Goal: Transaction & Acquisition: Purchase product/service

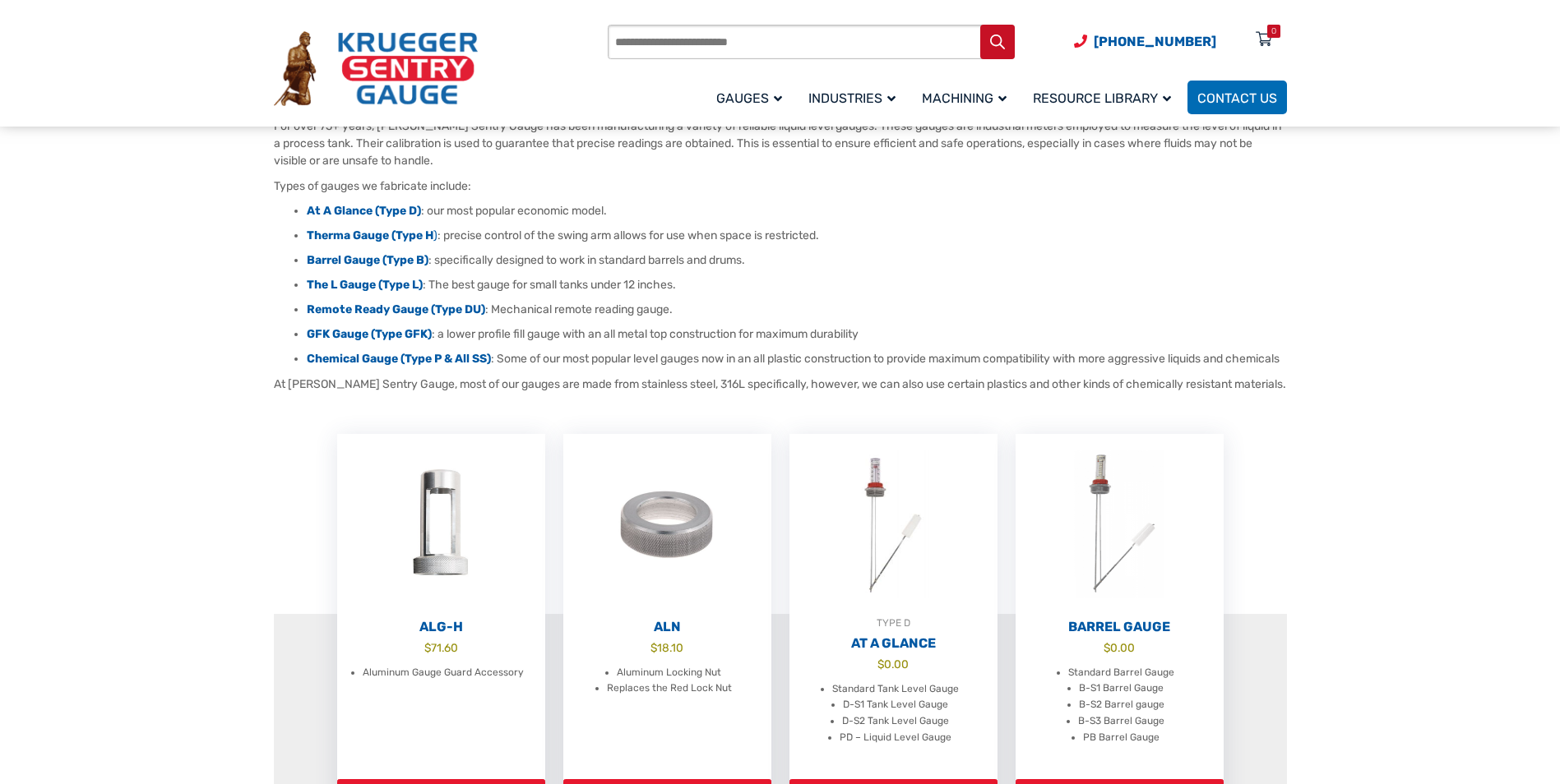
scroll to position [165, 0]
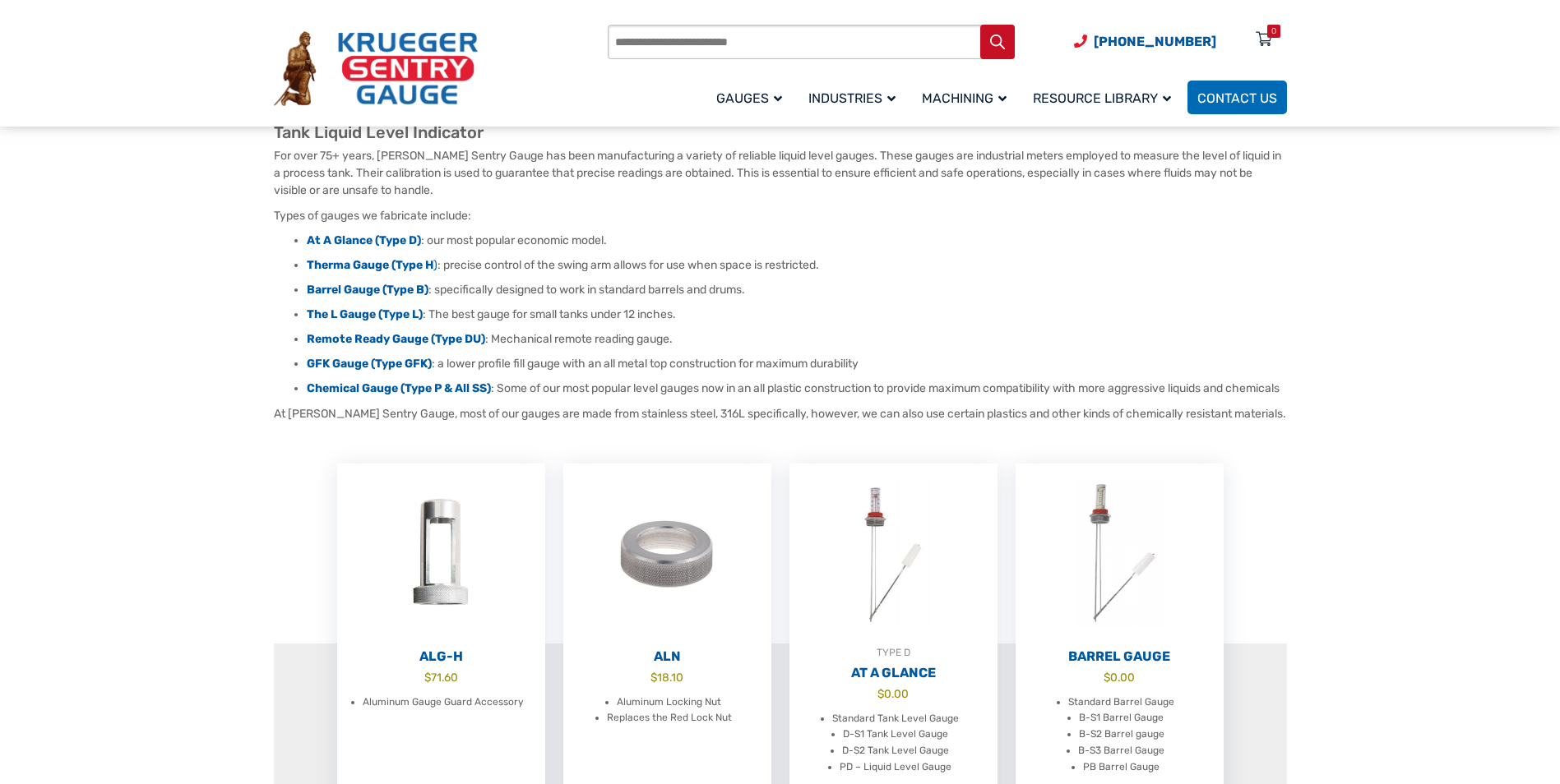
click at [672, 46] on input "Products search" at bounding box center [811, 41] width 407 height 35
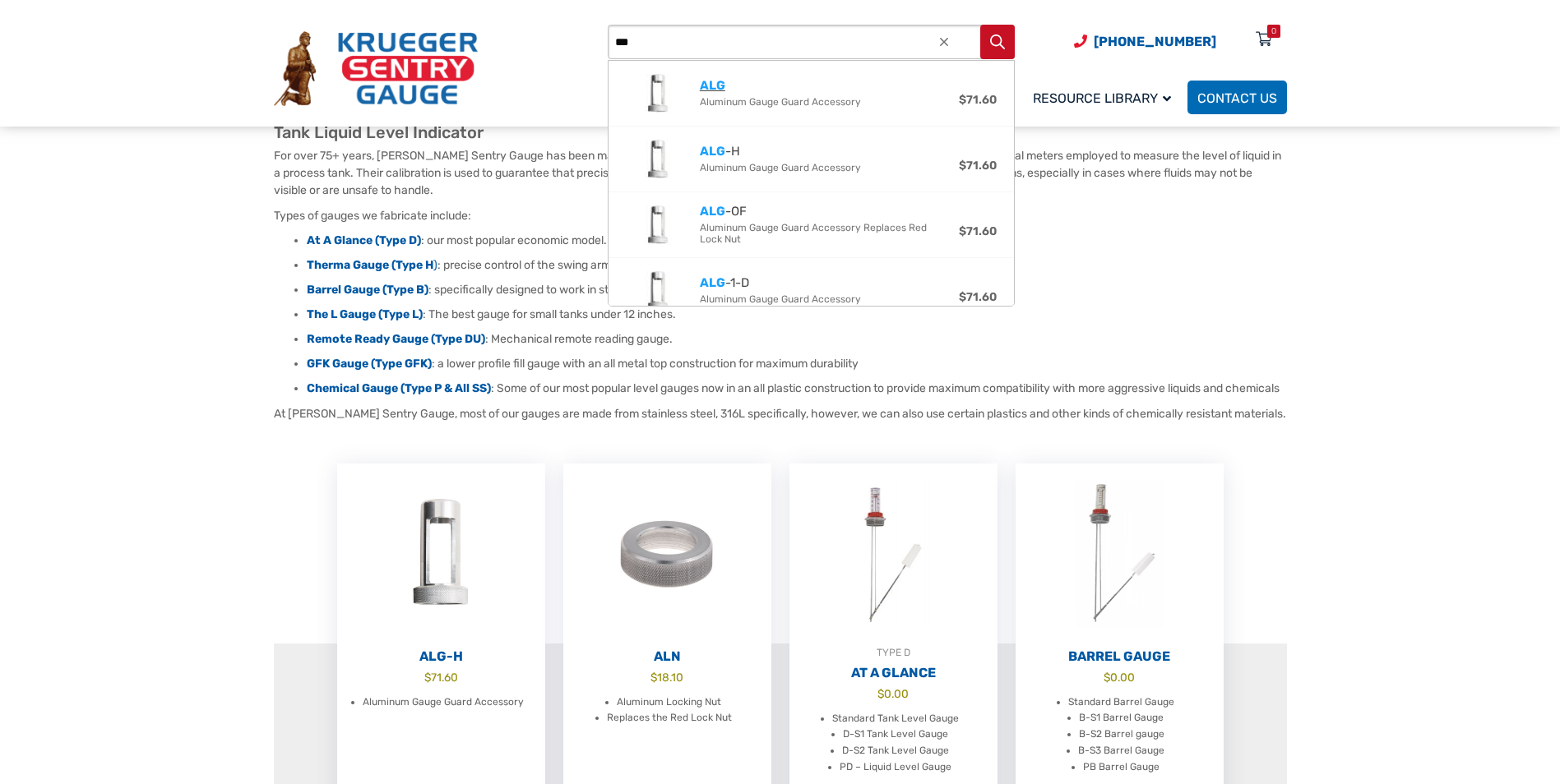
type input "***"
click at [713, 84] on strong "ALG" at bounding box center [712, 85] width 25 height 15
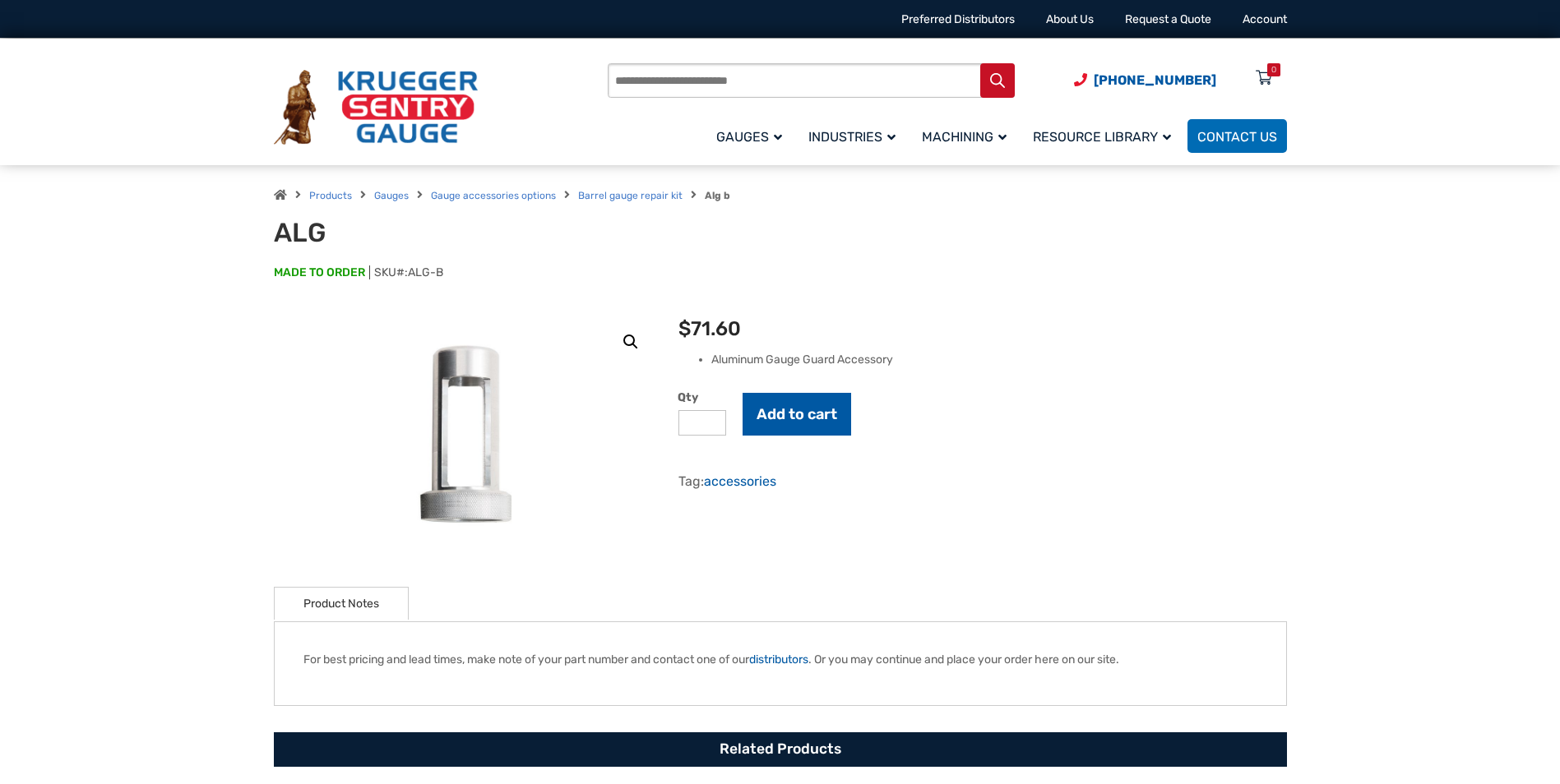
click at [807, 405] on button "Add to cart" at bounding box center [797, 414] width 108 height 43
click at [674, 84] on input "Products search" at bounding box center [811, 80] width 407 height 35
type input "**********"
click at [946, 76] on div at bounding box center [944, 80] width 15 height 35
click at [540, 283] on p "MADE TO ORDER SKU#: ALG-B" at bounding box center [780, 280] width 1013 height 33
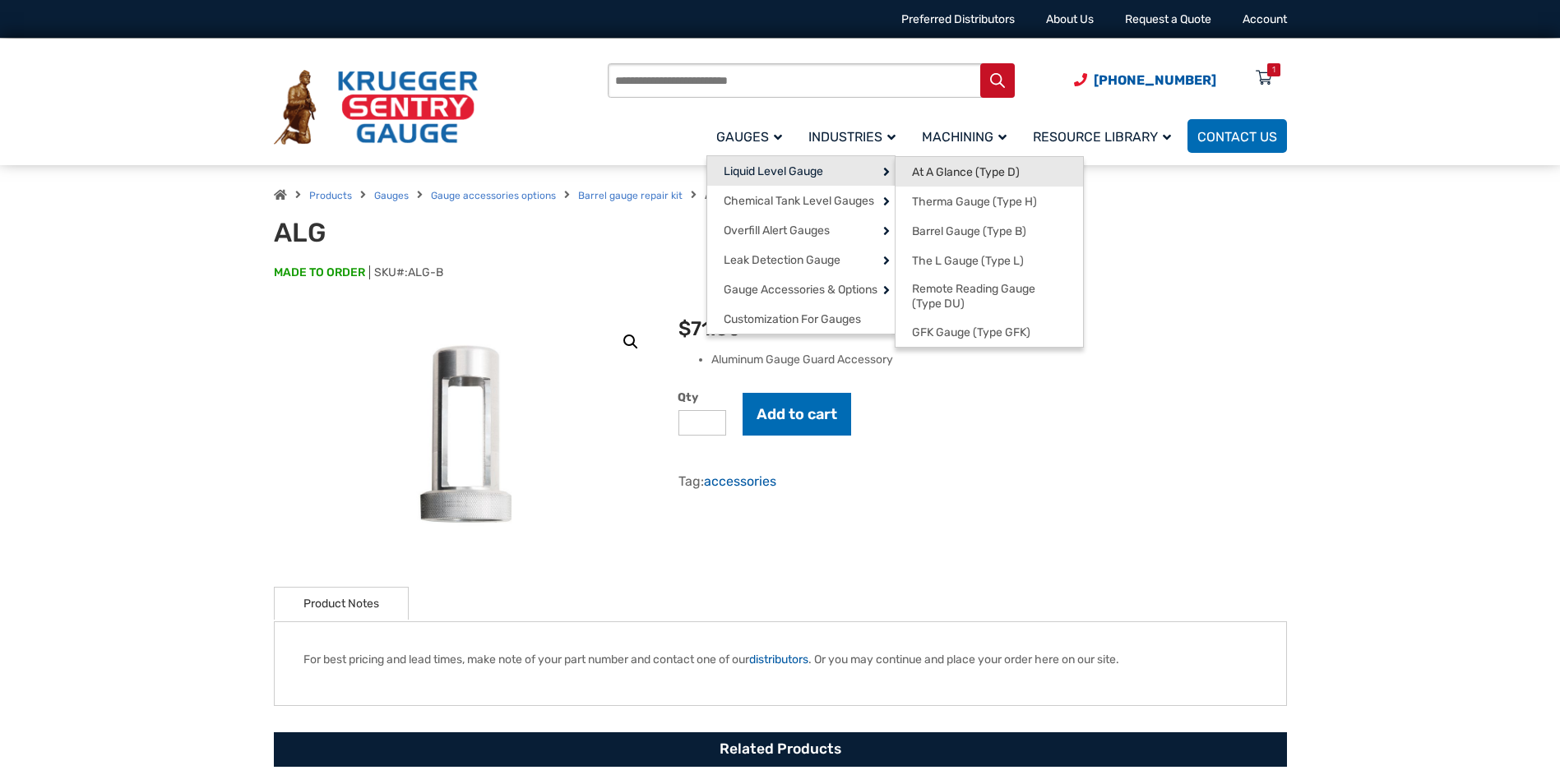
click at [949, 173] on span "At A Glance (Type D)" at bounding box center [965, 173] width 107 height 15
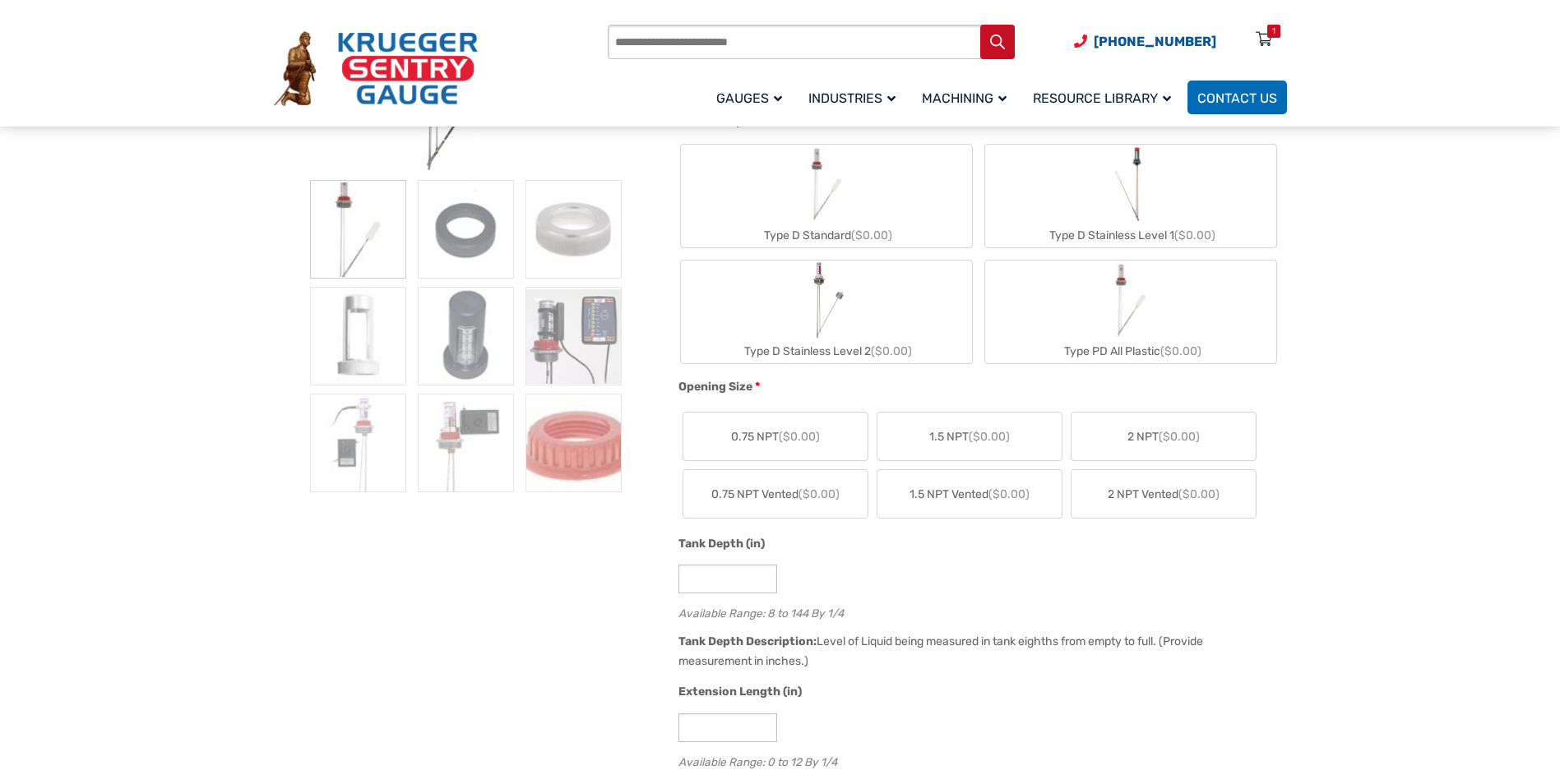
scroll to position [411, 0]
click at [1156, 428] on span "2 NPT ($0.00)" at bounding box center [1164, 435] width 73 height 17
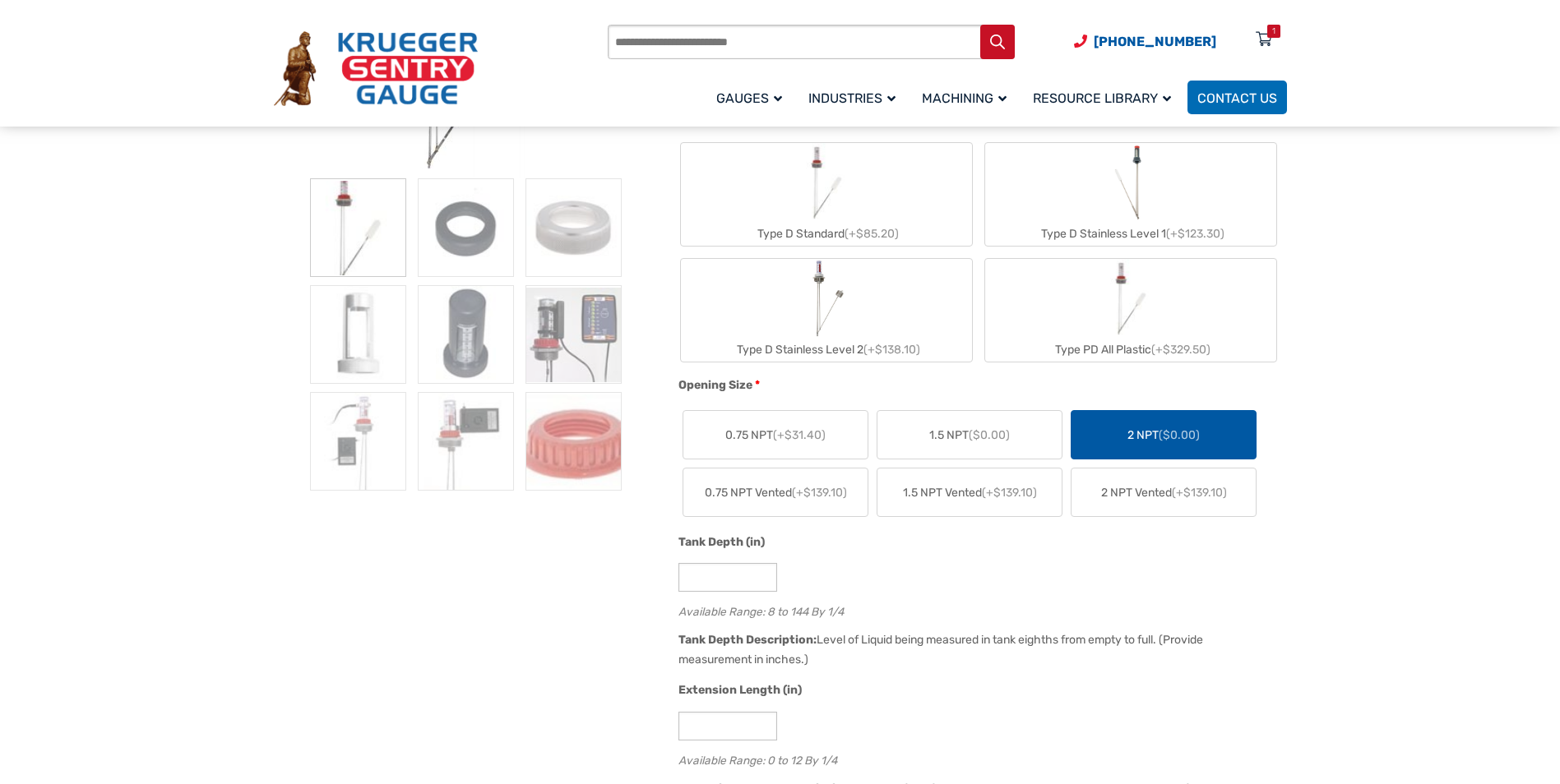
click at [1133, 200] on img "Type D Stainless Level 1" at bounding box center [1131, 182] width 44 height 79
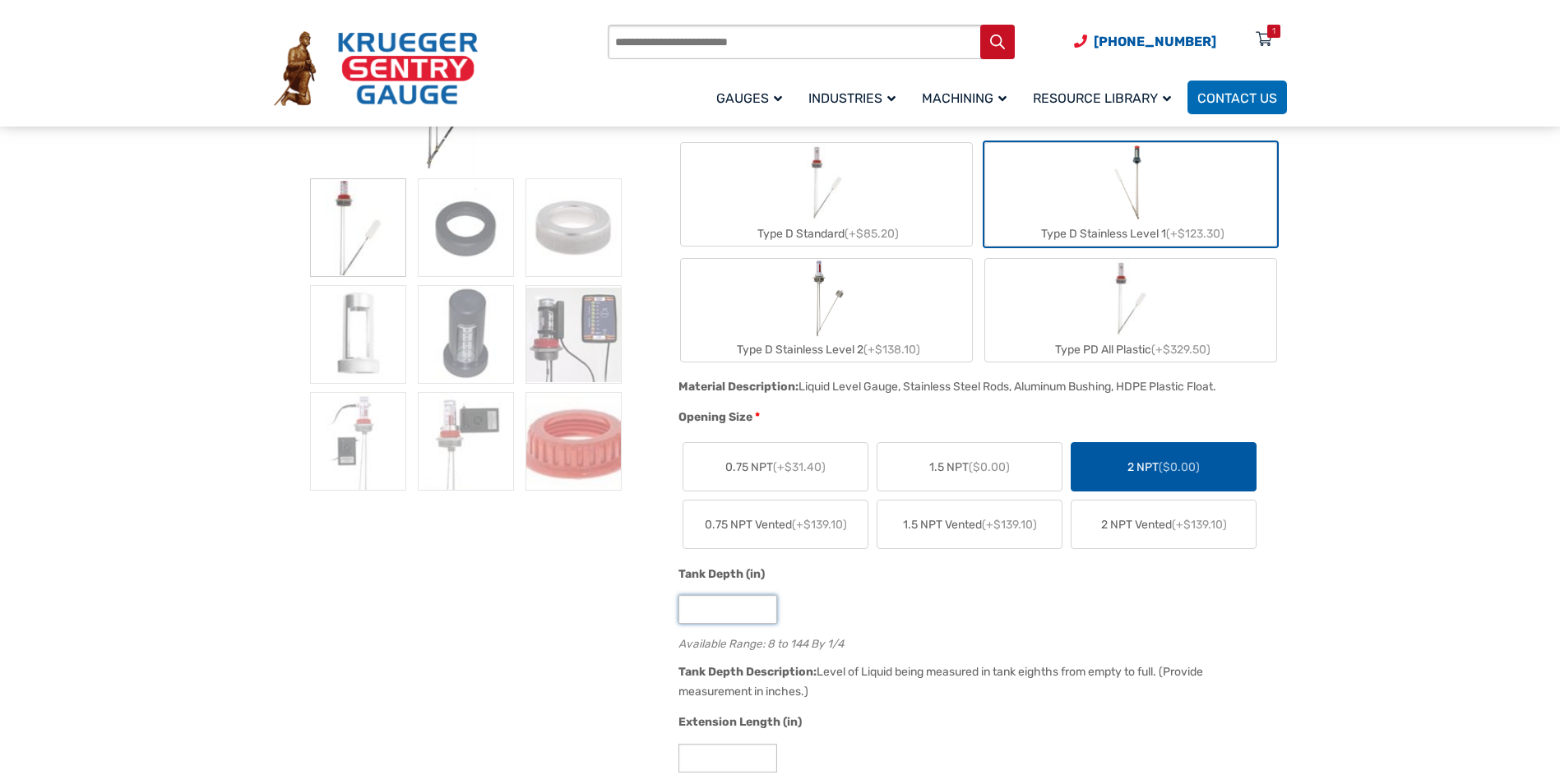
click at [717, 608] on input "*" at bounding box center [728, 610] width 99 height 29
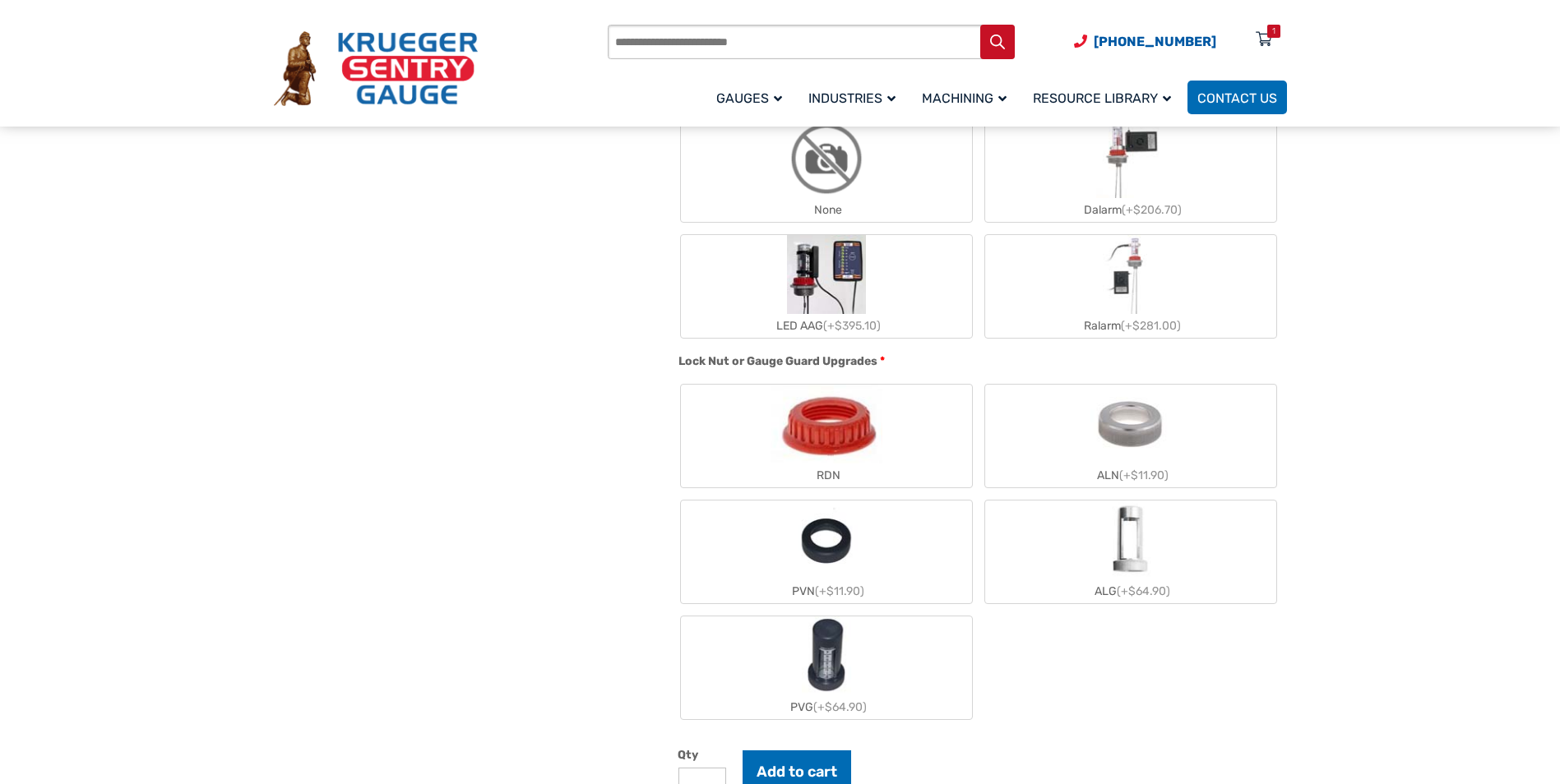
scroll to position [1315, 0]
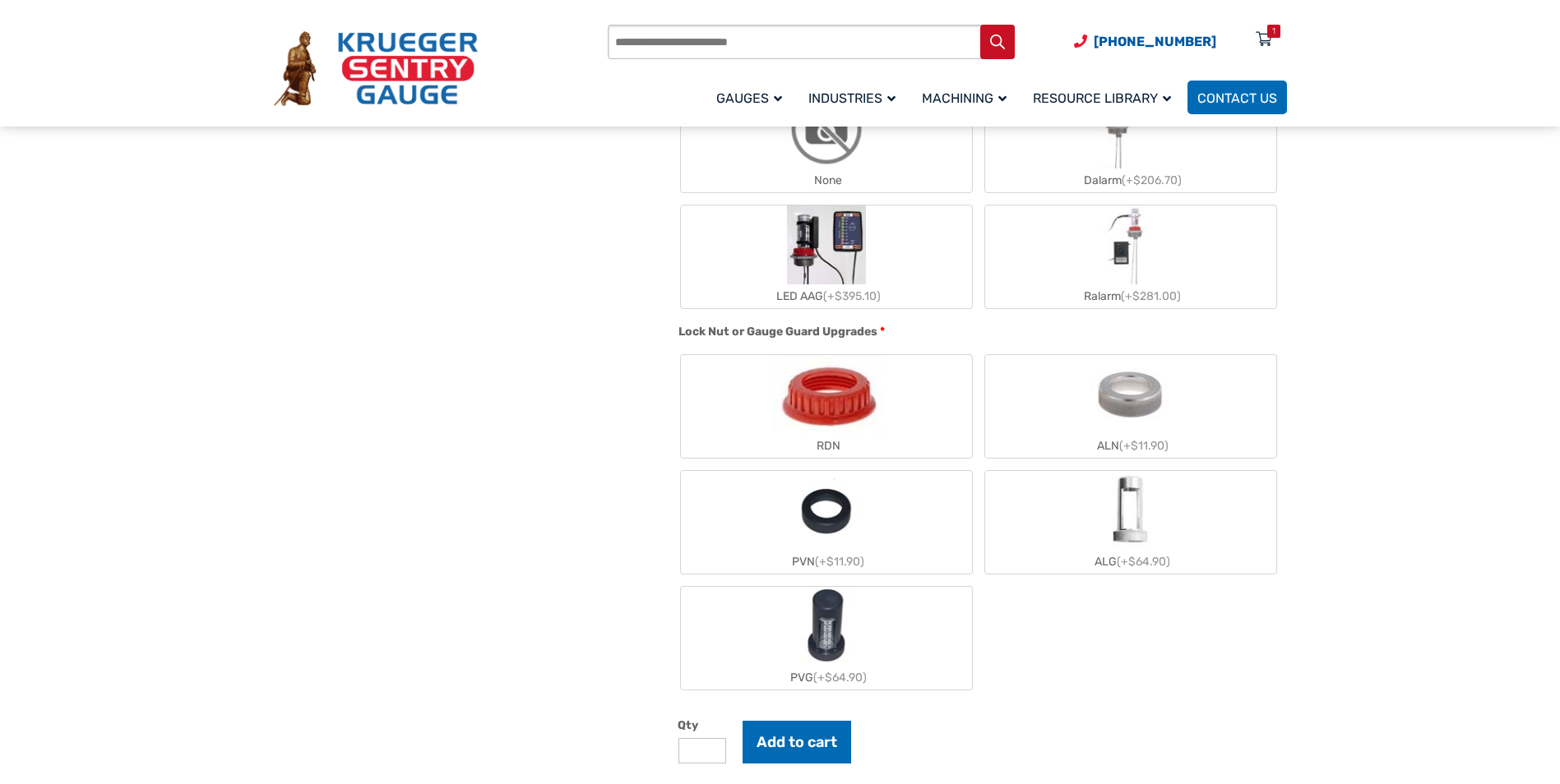
type input "**"
click at [1121, 526] on img "ALG" at bounding box center [1130, 510] width 48 height 79
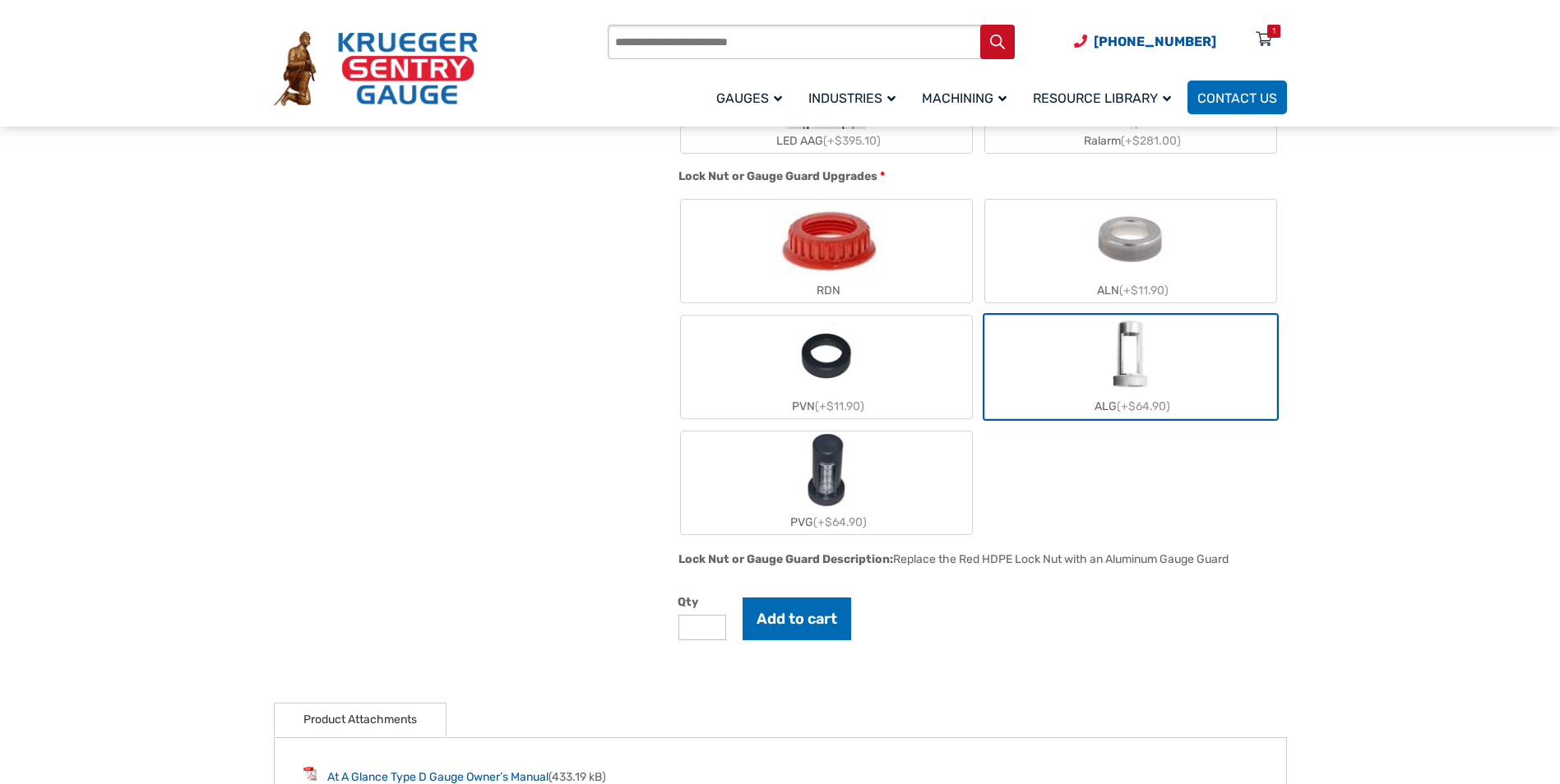
scroll to position [1480, 0]
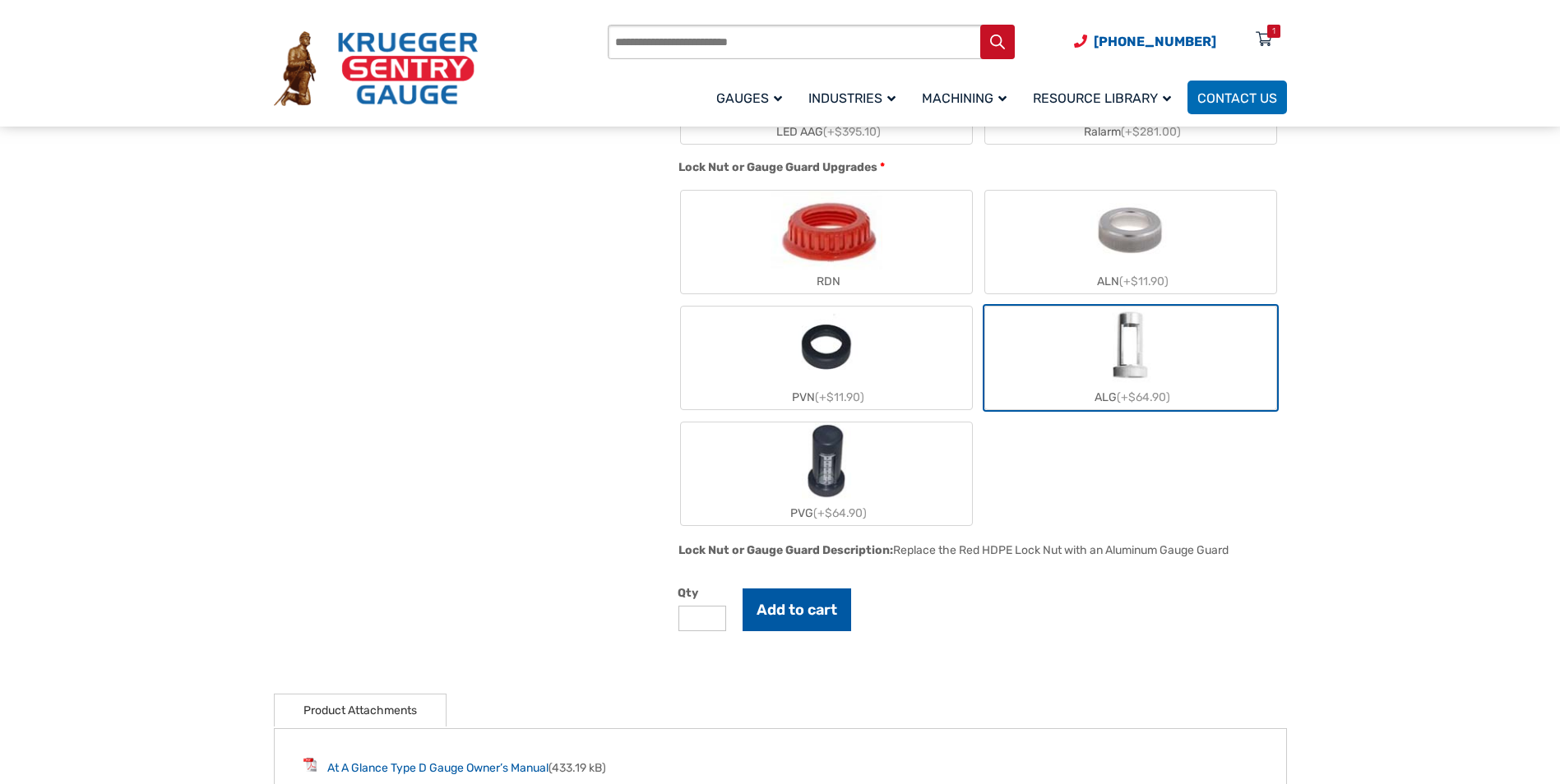
click at [818, 612] on button "Add to cart" at bounding box center [797, 610] width 108 height 43
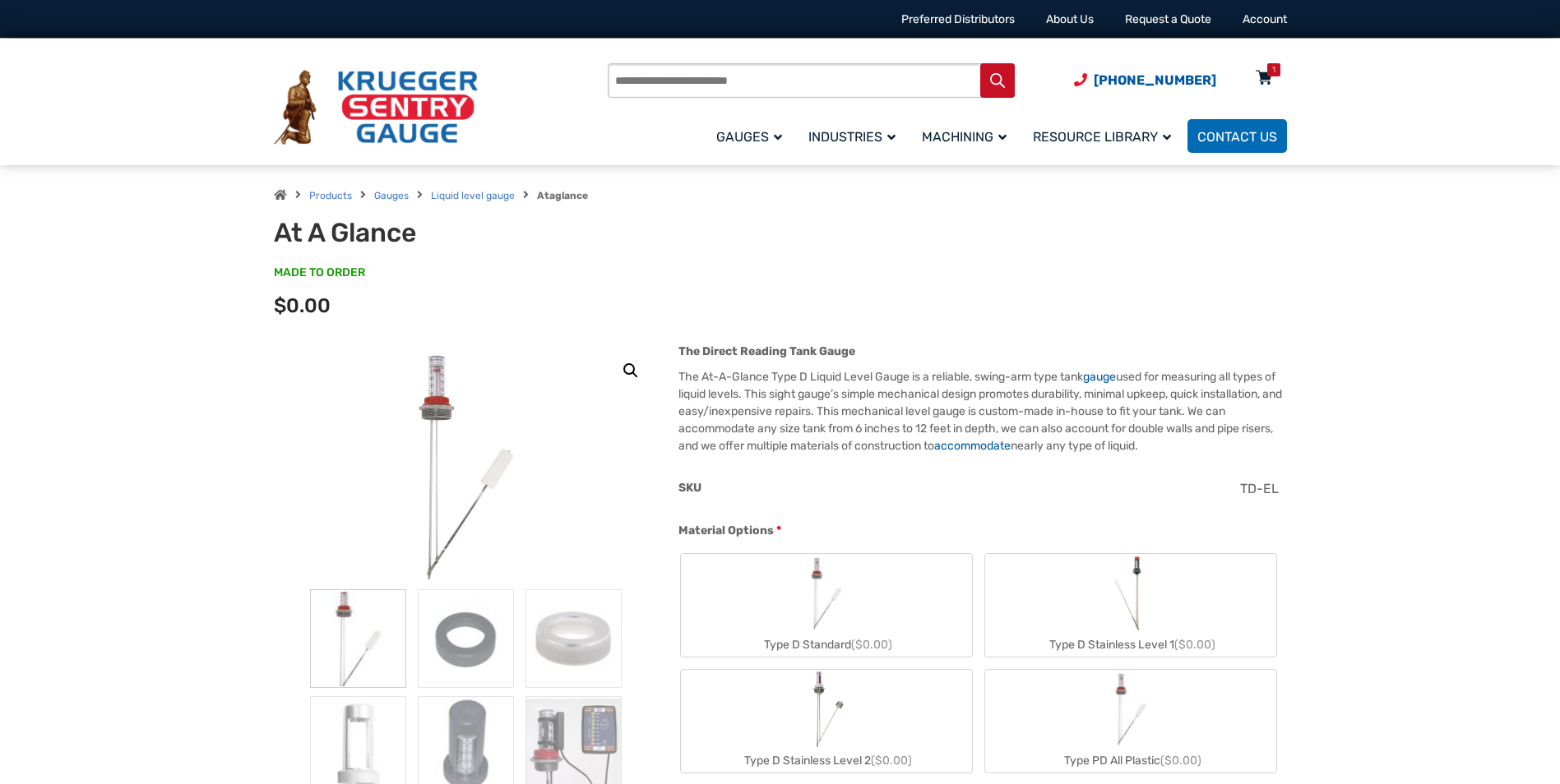
click at [1264, 68] on icon at bounding box center [1263, 79] width 16 height 26
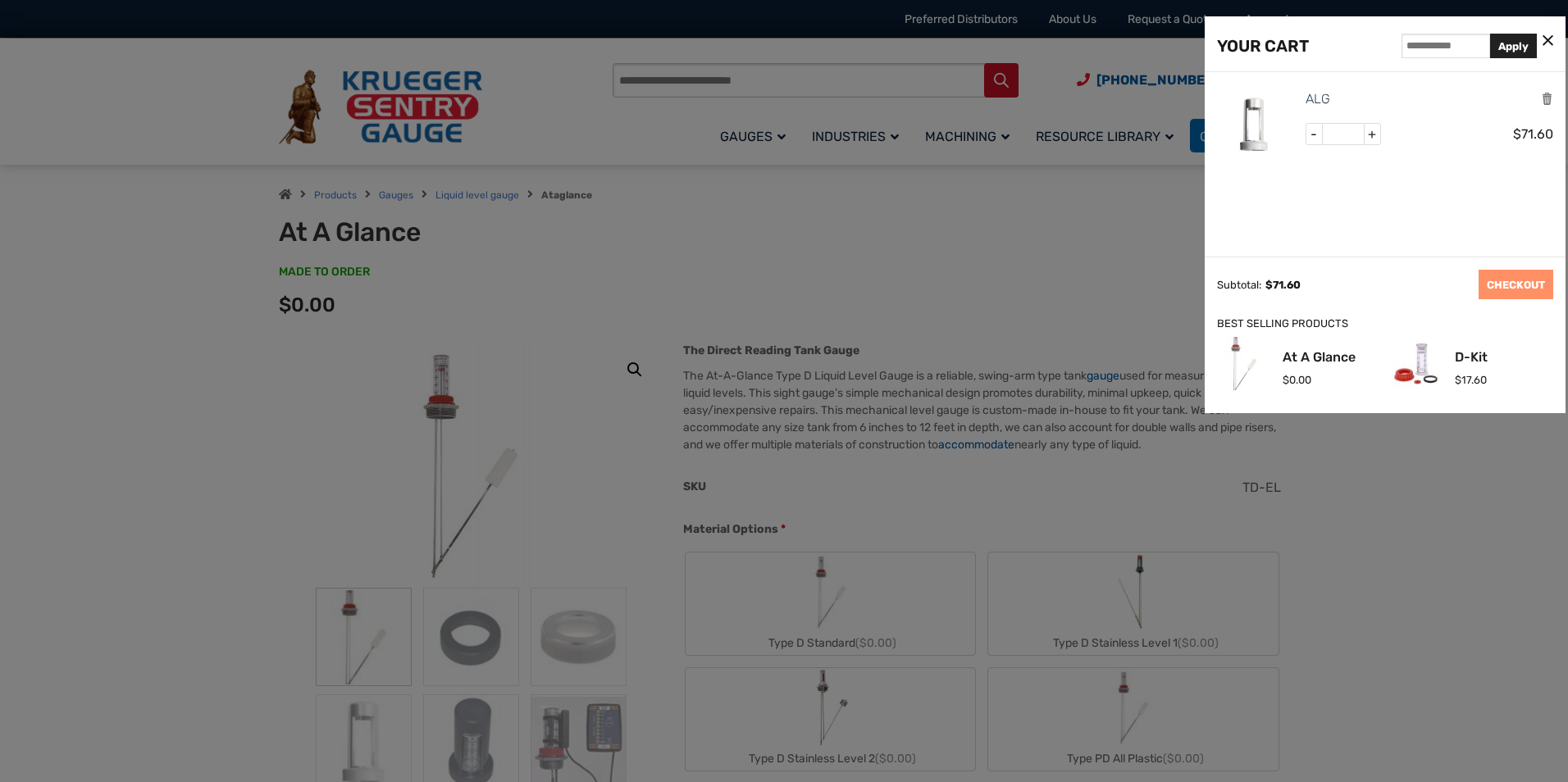
click at [1313, 134] on span "-" at bounding box center [1314, 134] width 16 height 21
type input "*"
click at [1551, 40] on icon at bounding box center [1548, 41] width 11 height 17
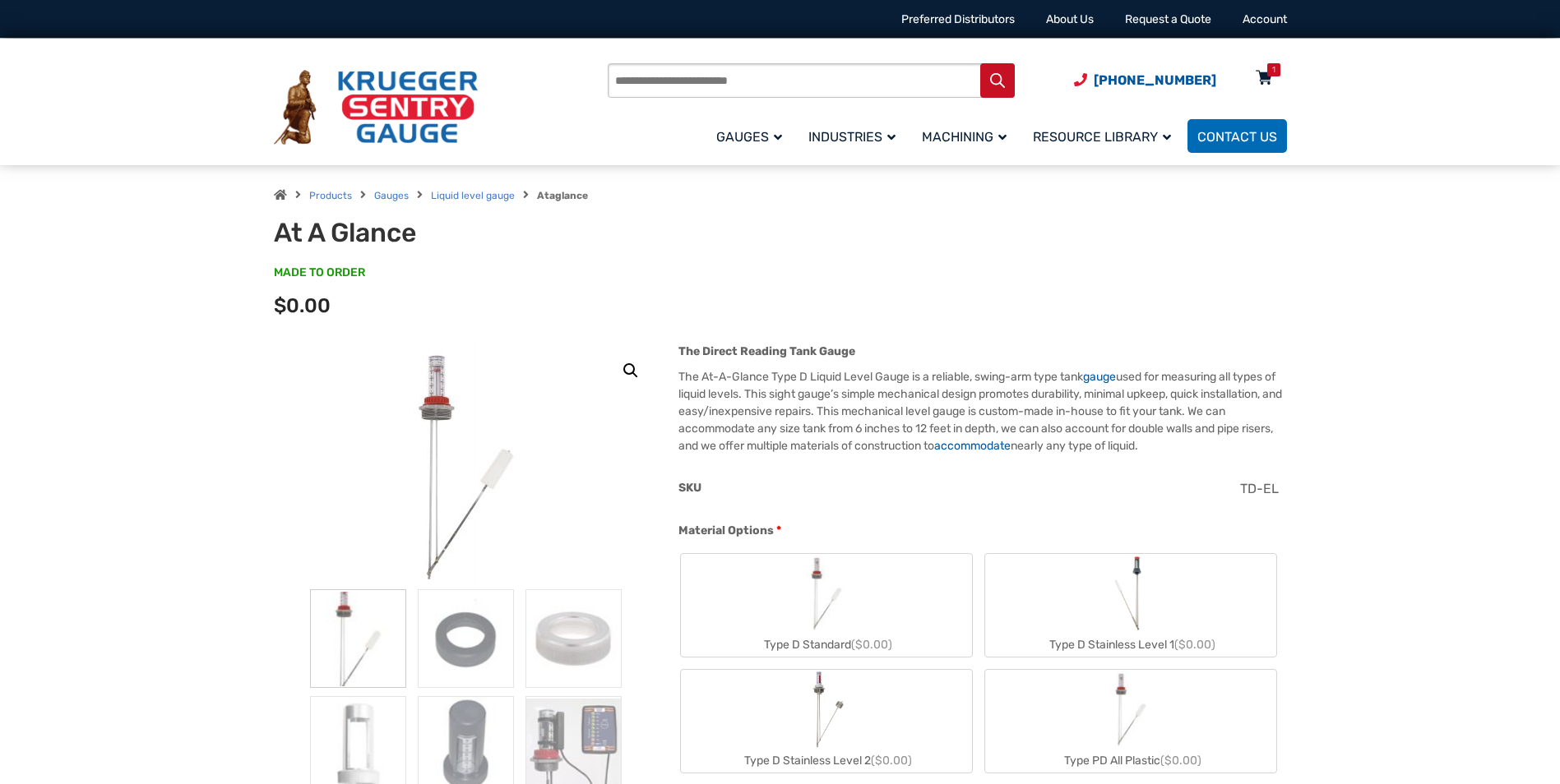
click at [1268, 74] on div "1" at bounding box center [1274, 70] width 14 height 14
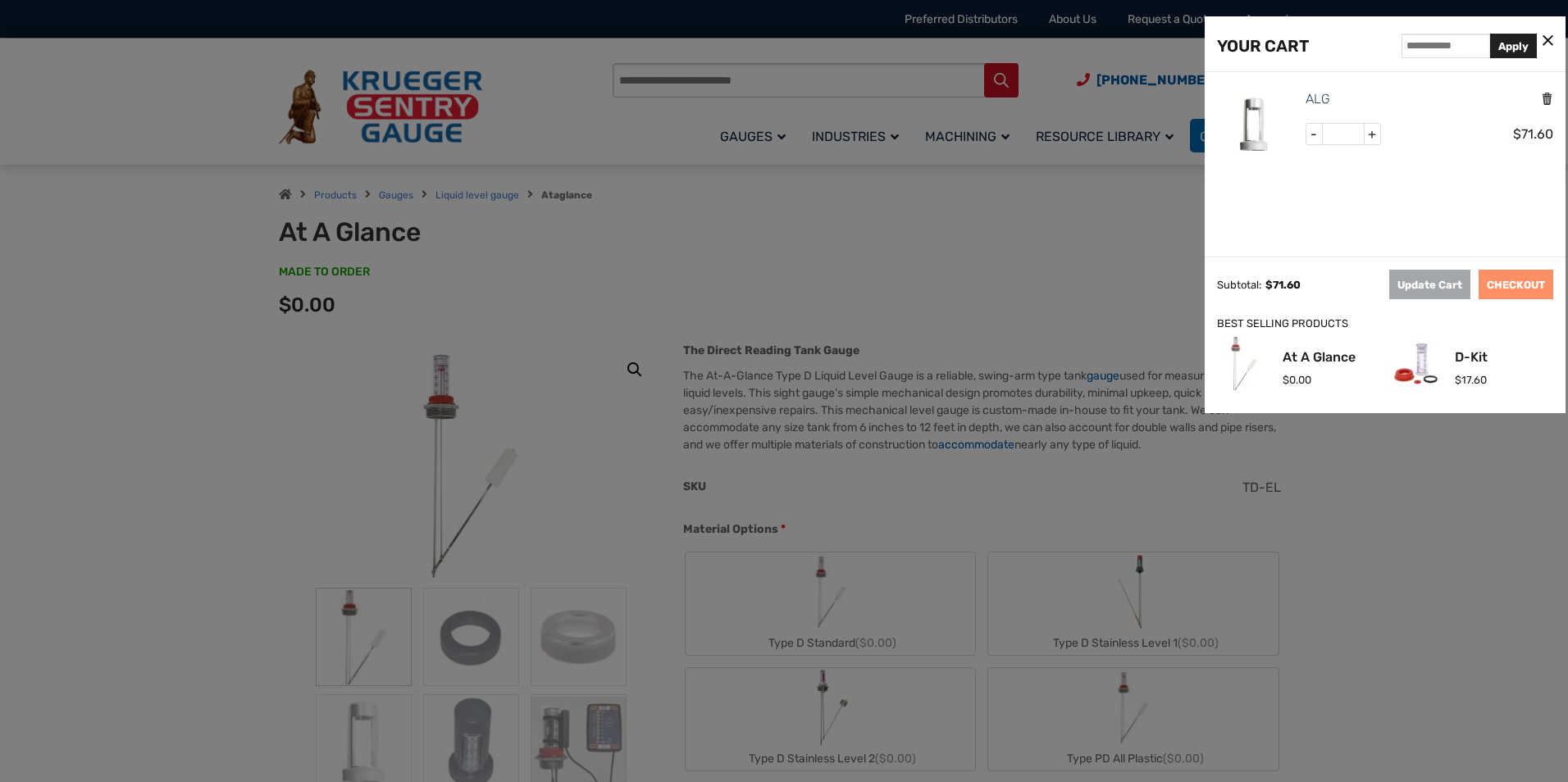
click at [1544, 92] on icon "Remove this item" at bounding box center [1547, 99] width 13 height 15
click at [1544, 36] on icon at bounding box center [1548, 41] width 11 height 17
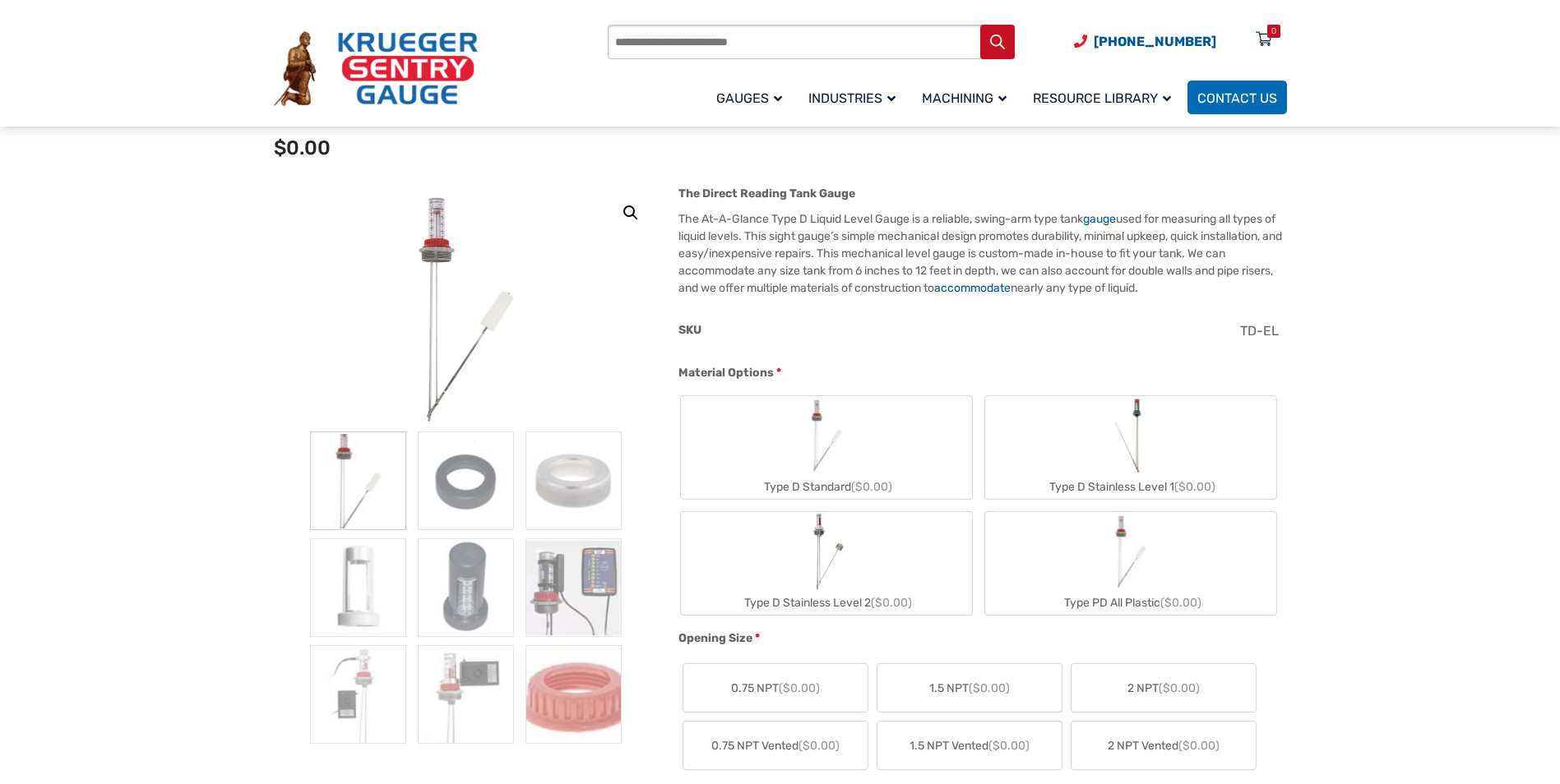
scroll to position [165, 0]
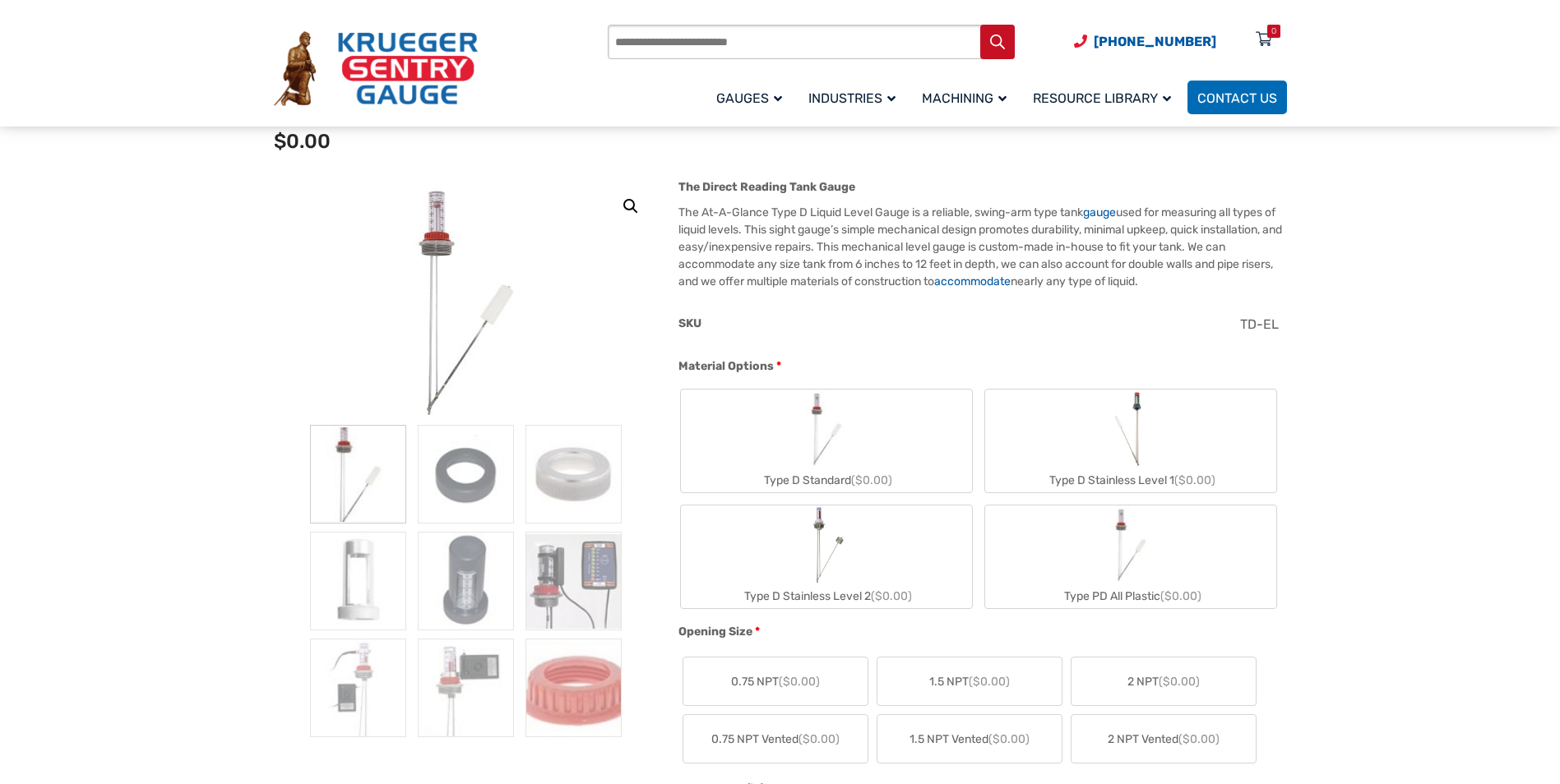
click at [1126, 417] on img "Type D Stainless Level 1" at bounding box center [1131, 428] width 44 height 79
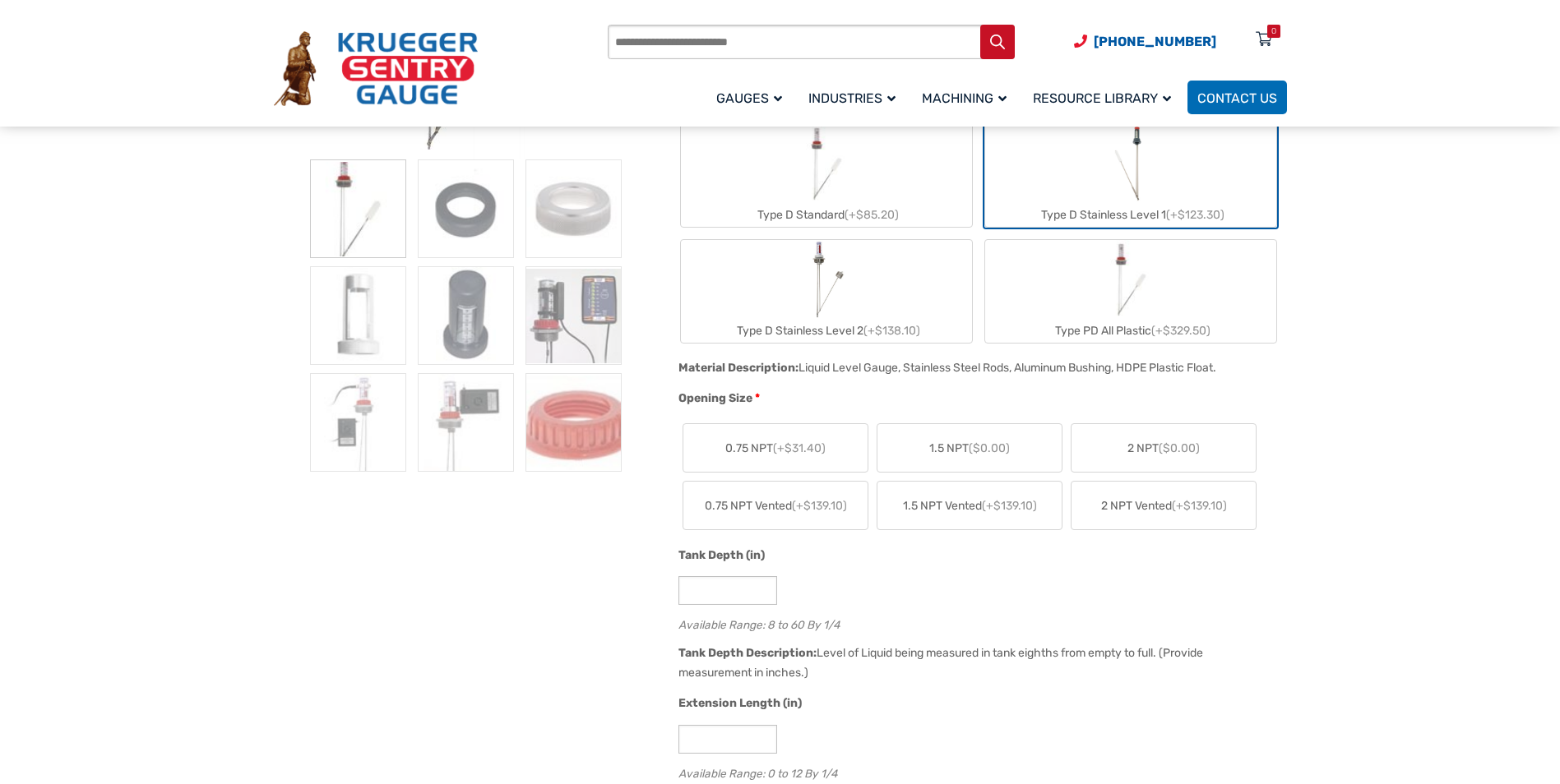
scroll to position [493, 0]
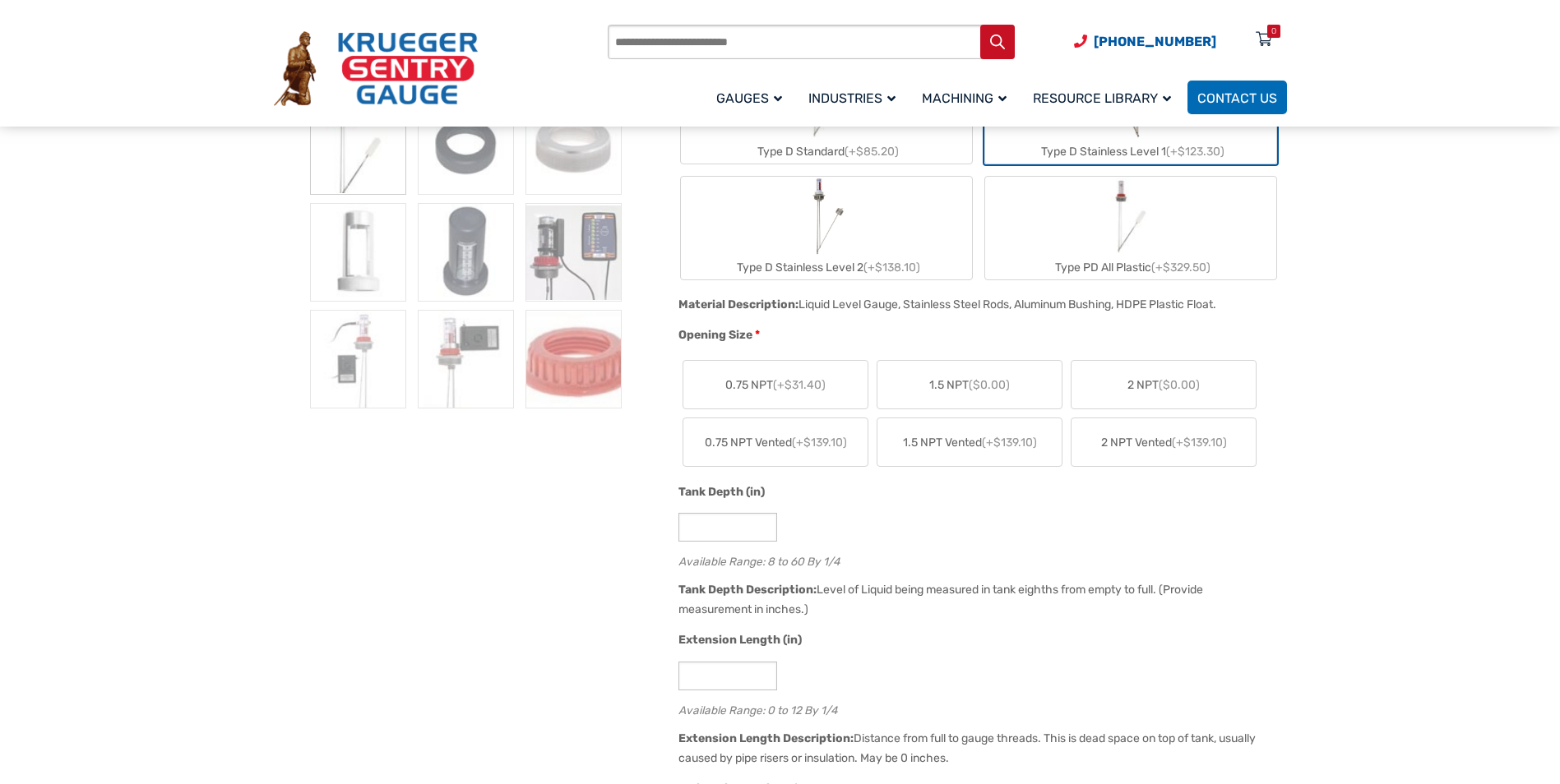
click at [1172, 378] on span "2 NPT ($0.00)" at bounding box center [1164, 385] width 73 height 17
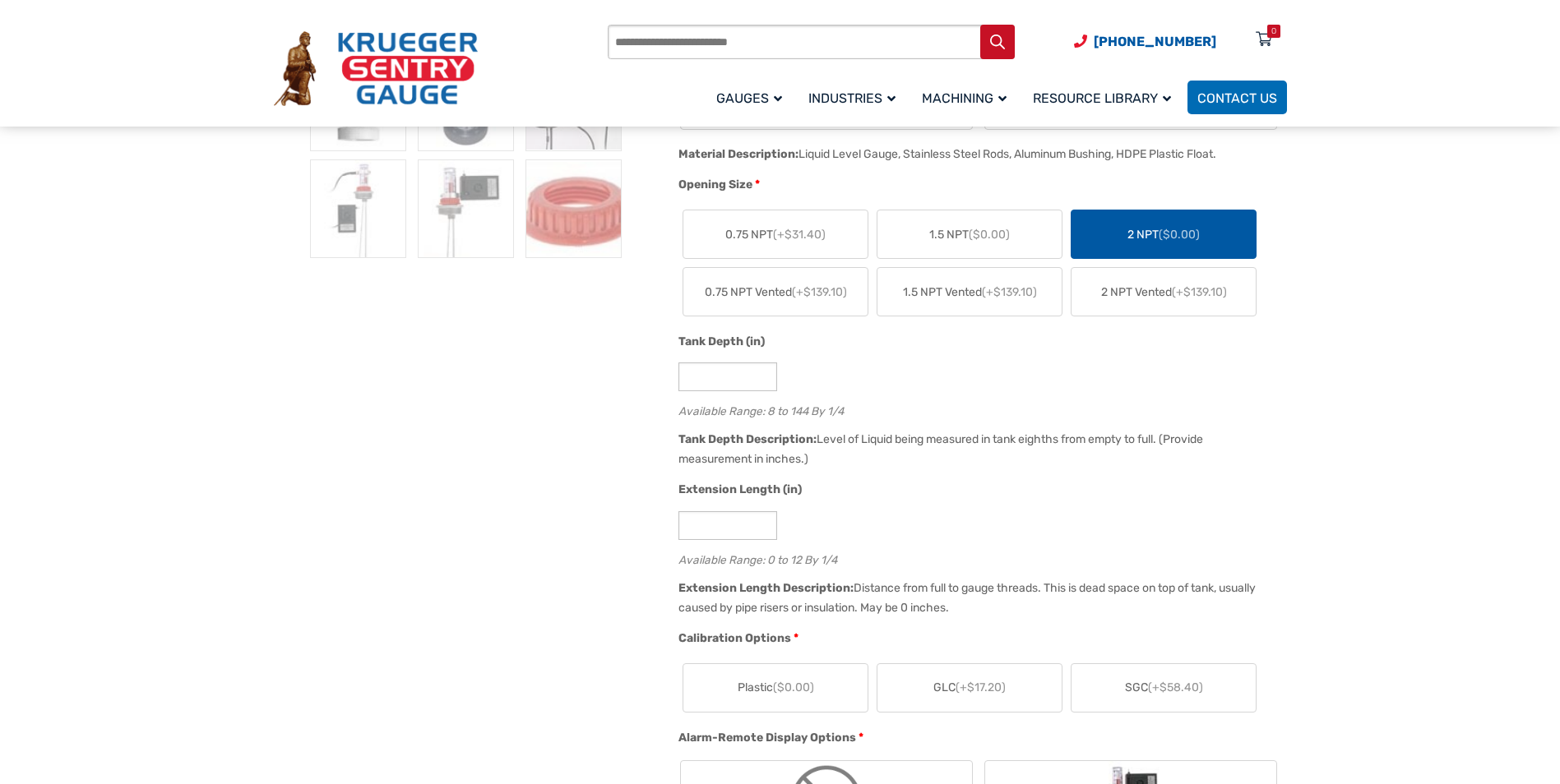
scroll to position [658, 0]
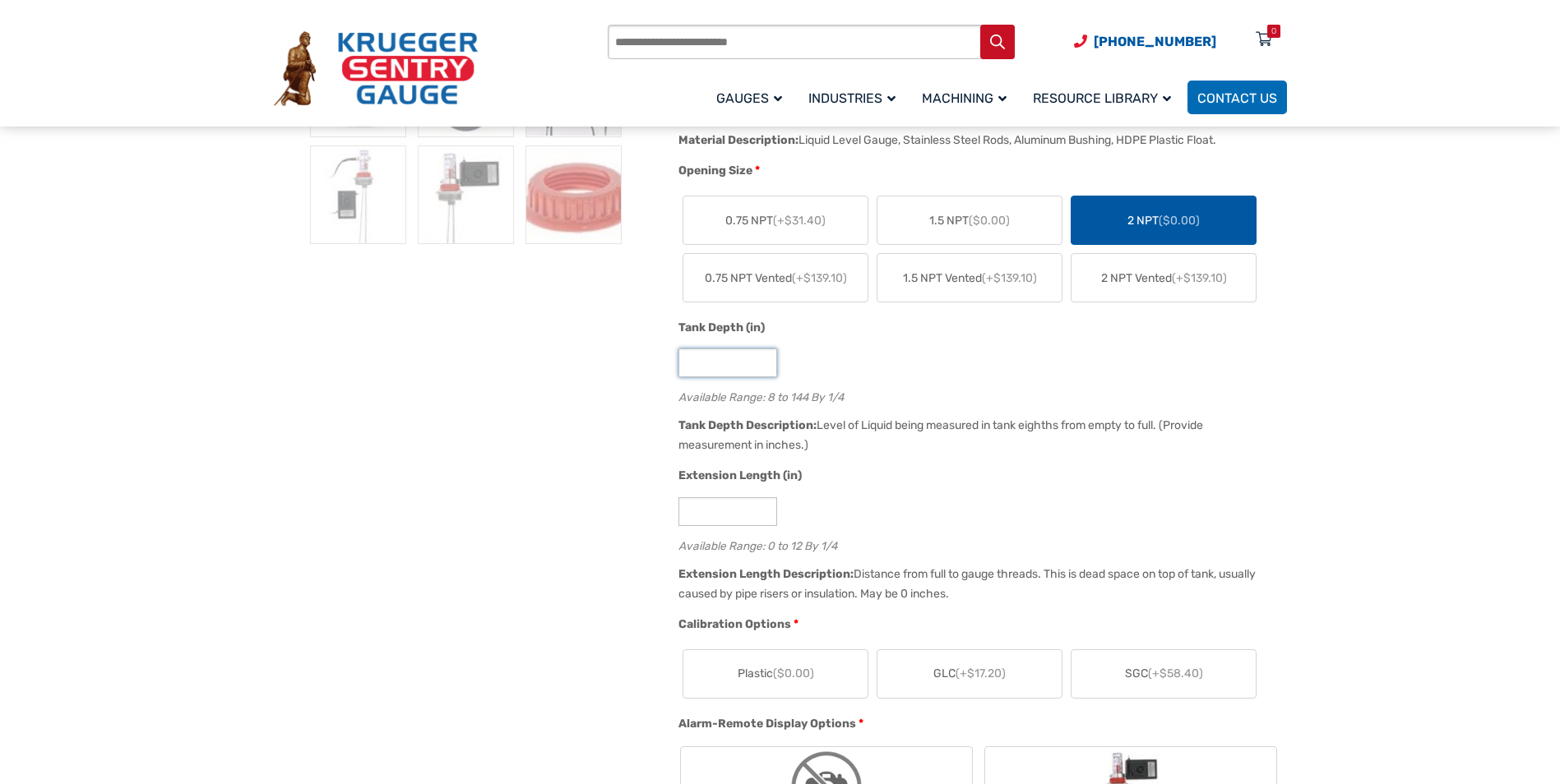
click at [720, 364] on input "*" at bounding box center [728, 363] width 99 height 29
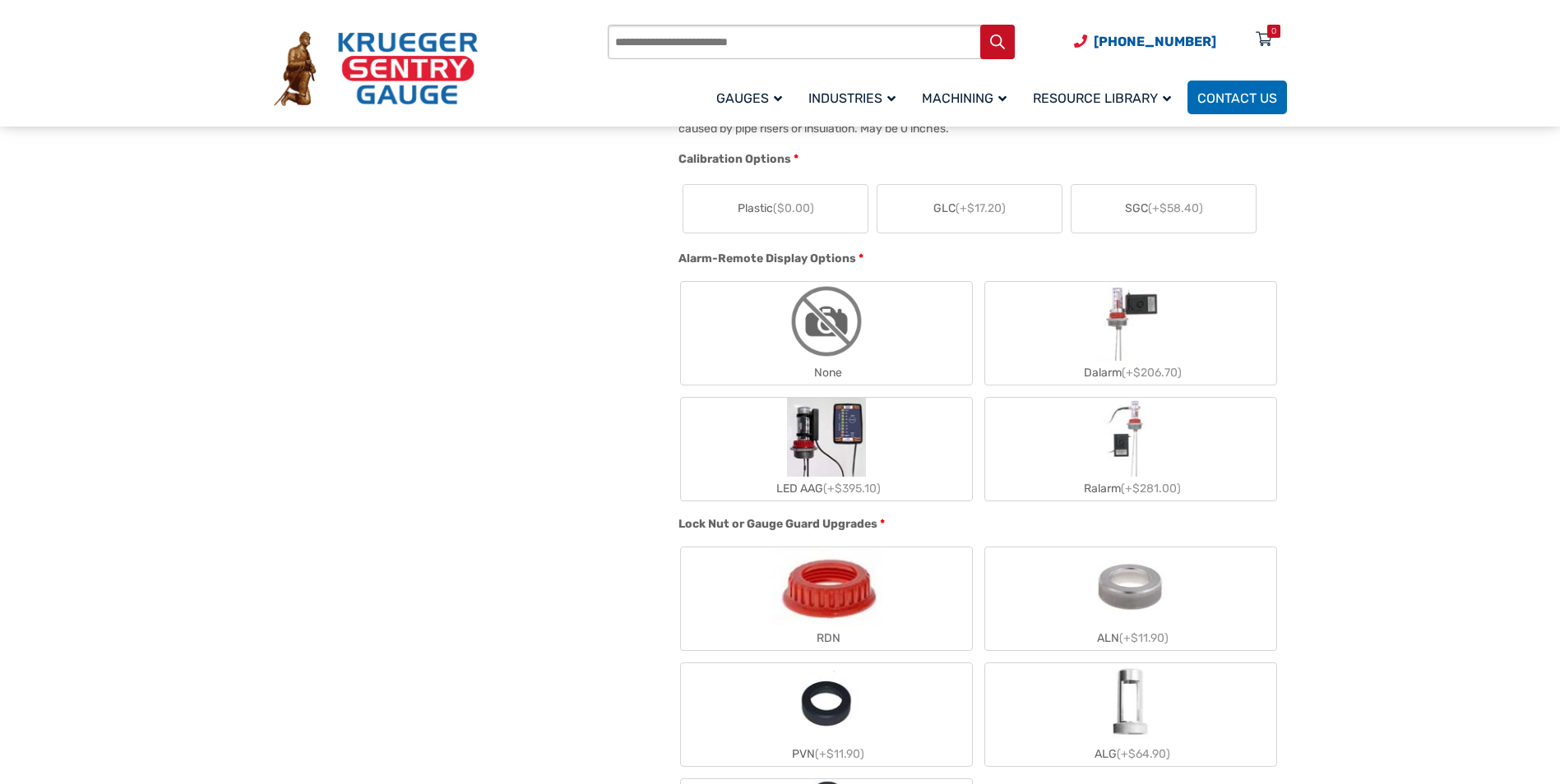
scroll to position [1151, 0]
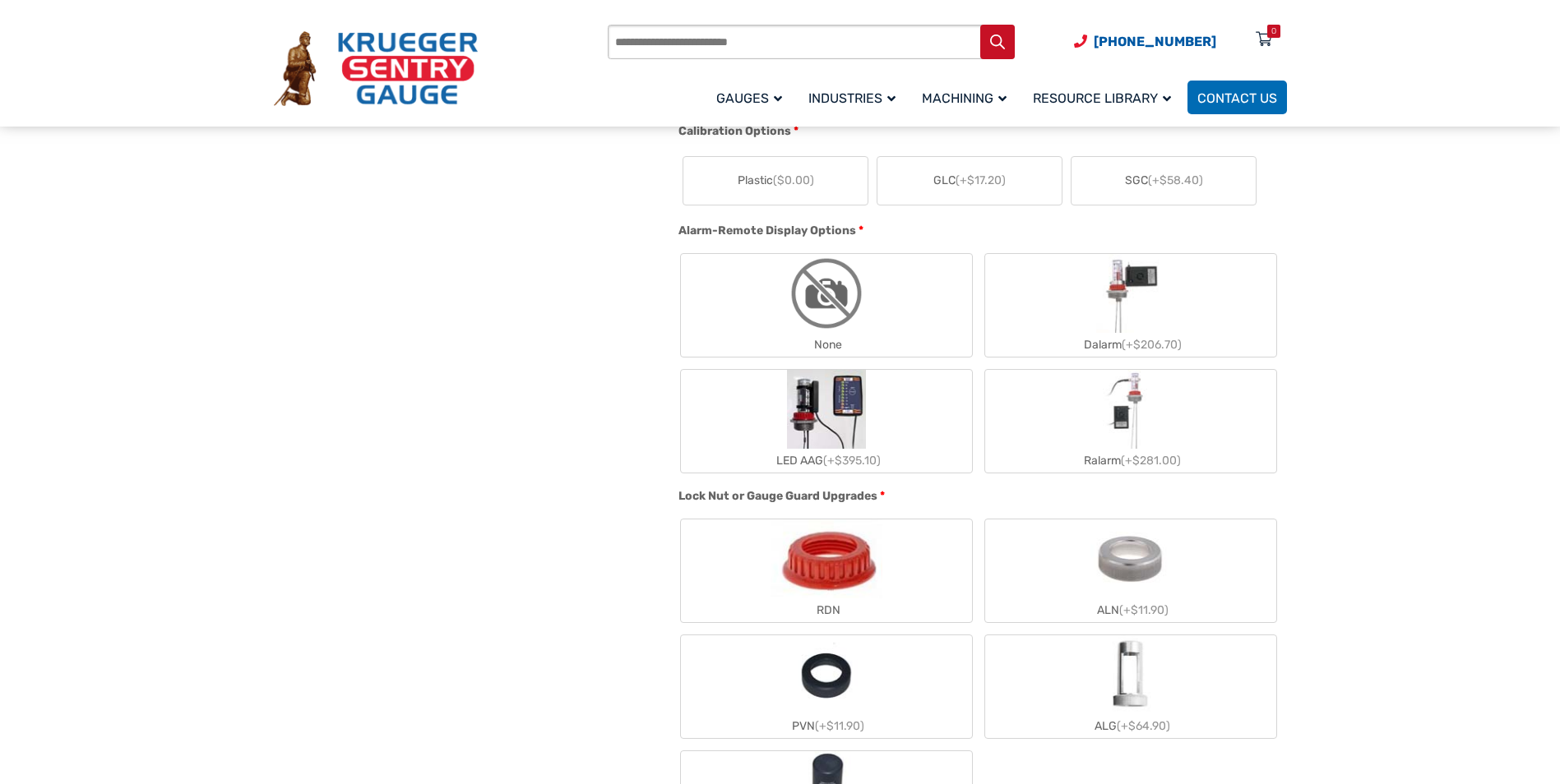
type input "**"
click at [841, 322] on img "None" at bounding box center [826, 293] width 79 height 79
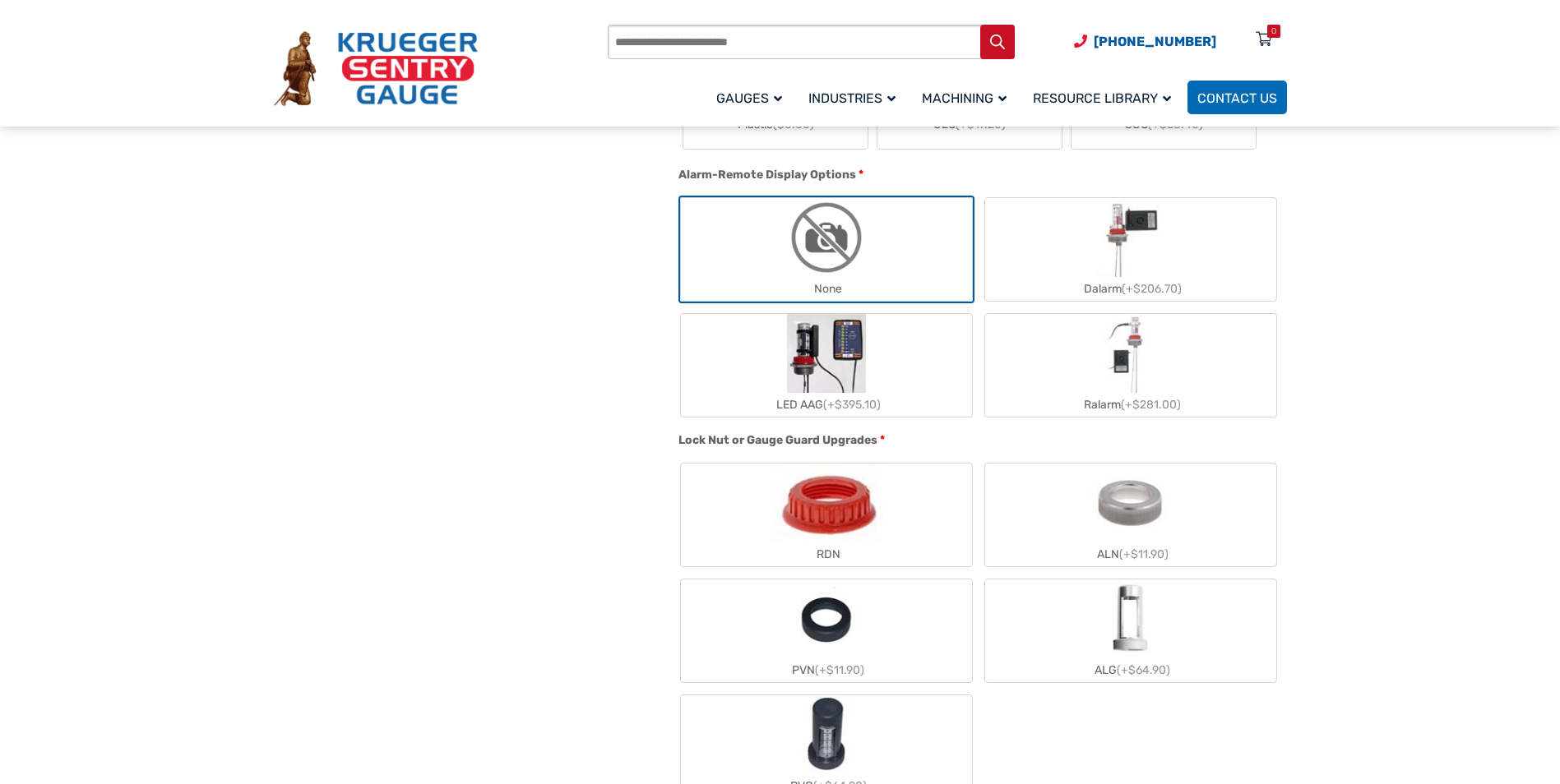
scroll to position [1233, 0]
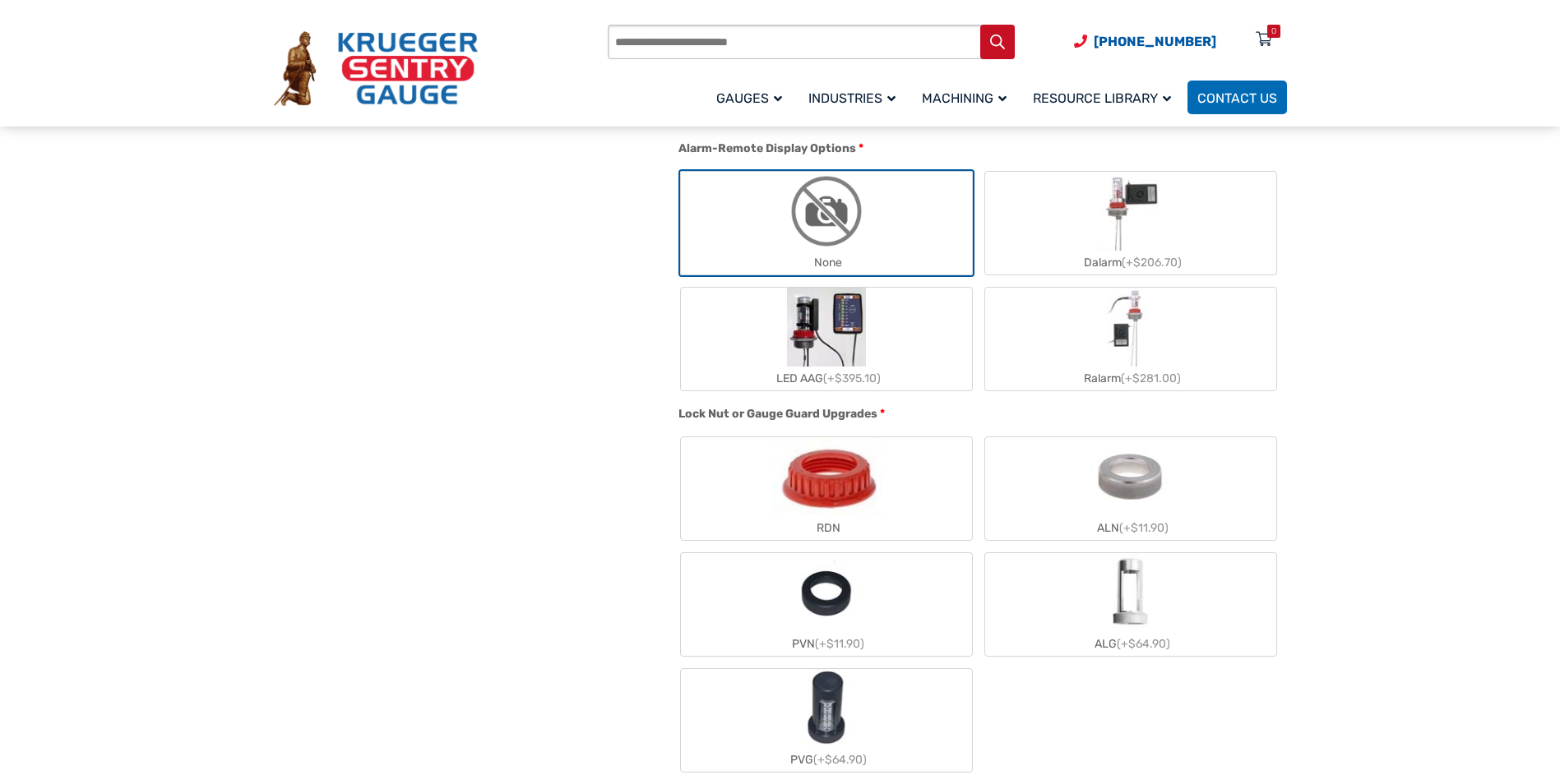
click at [1157, 611] on label "ALG (+$64.90)" at bounding box center [1131, 605] width 292 height 103
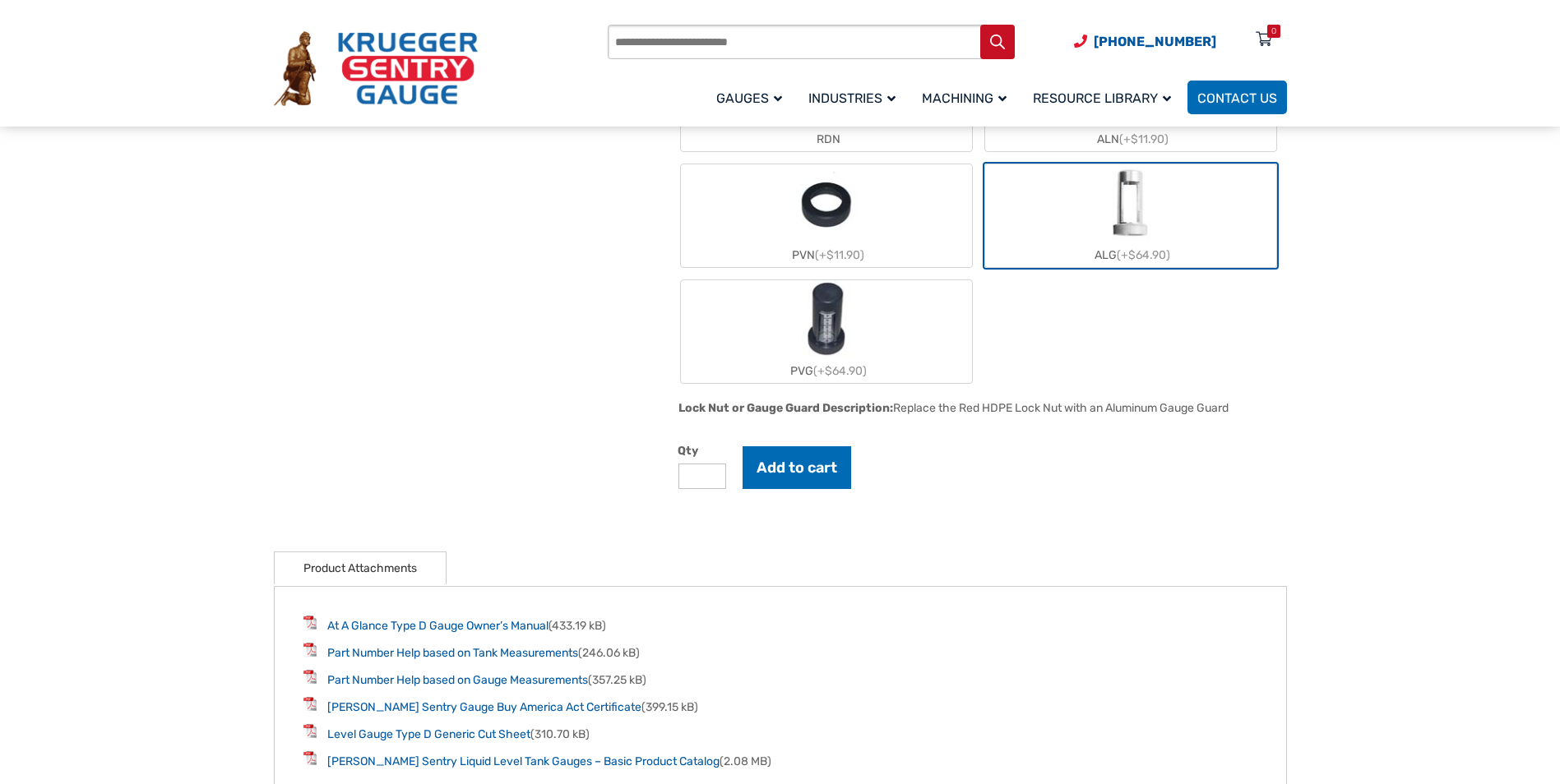
scroll to position [1644, 0]
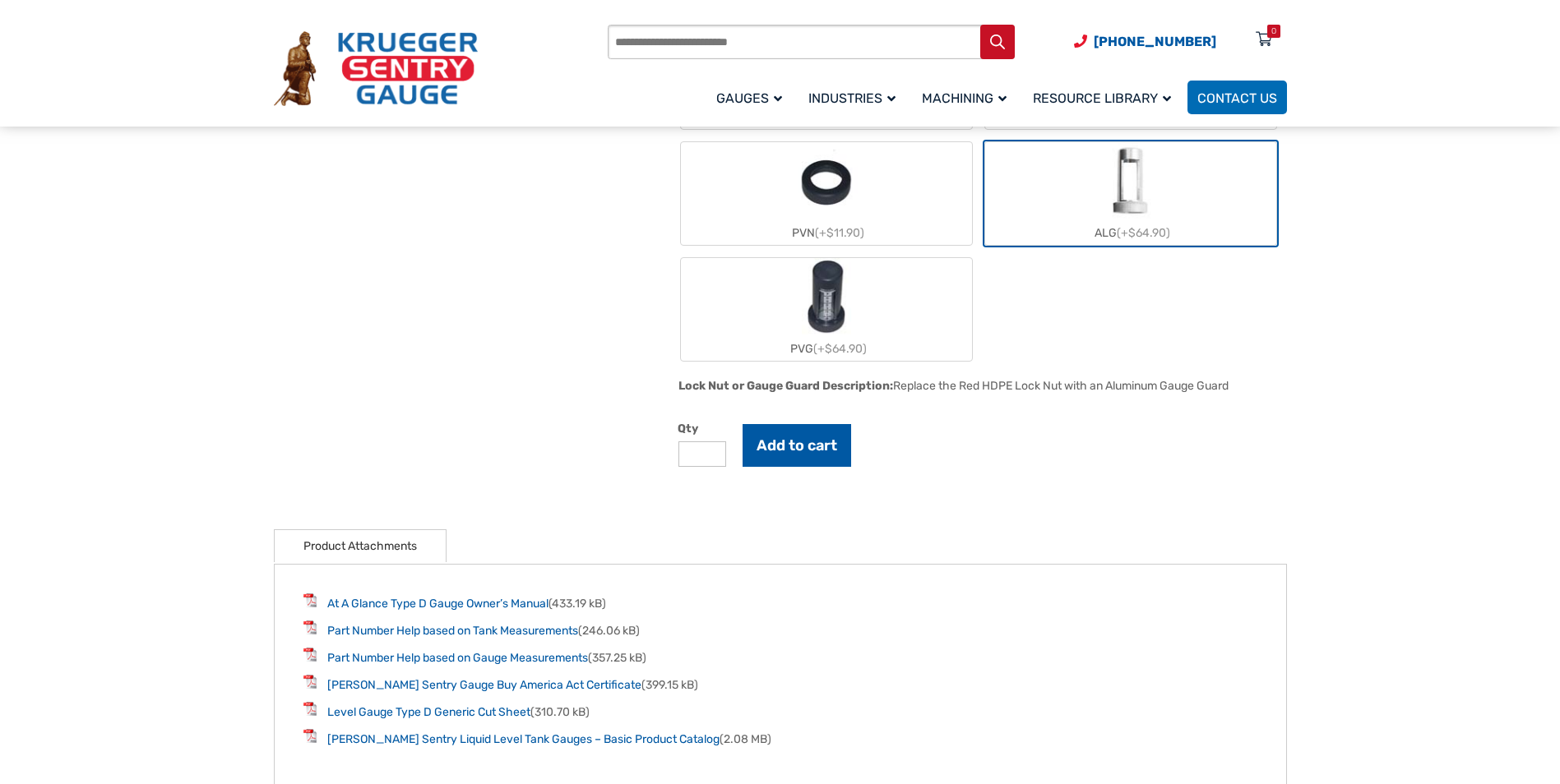
click at [793, 457] on button "Add to cart" at bounding box center [797, 445] width 108 height 43
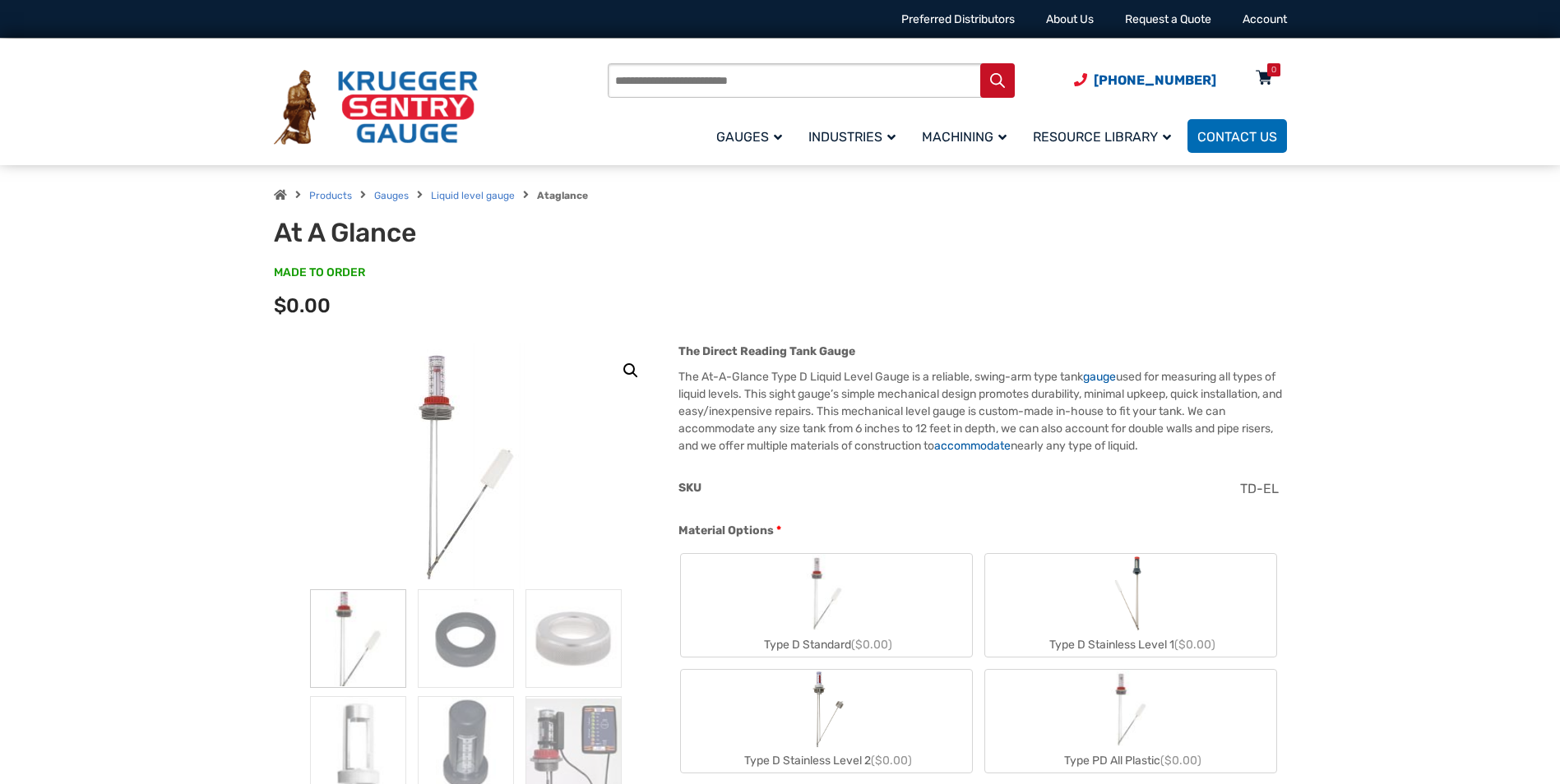
click at [1263, 74] on icon at bounding box center [1263, 79] width 16 height 26
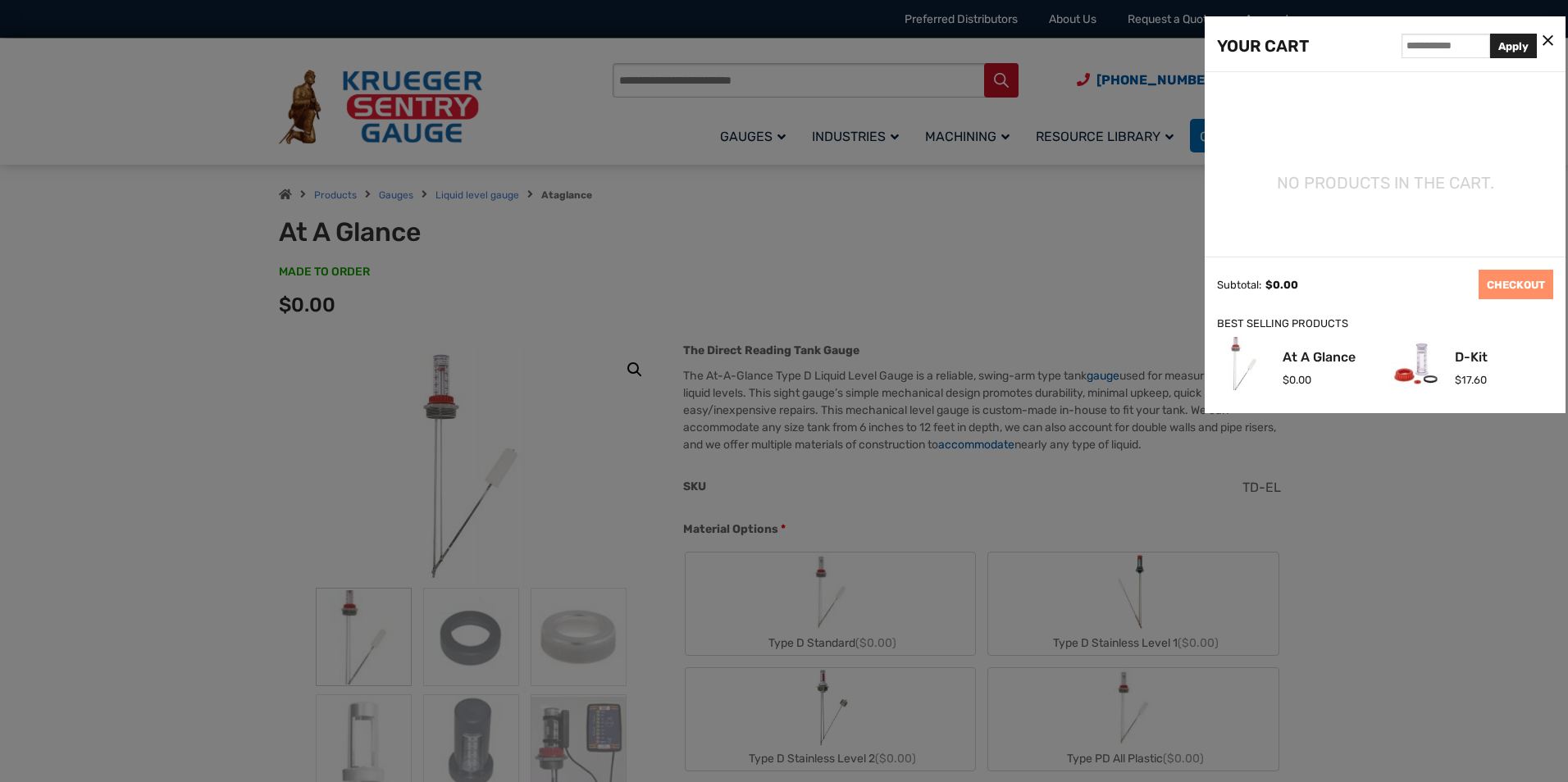
click at [1311, 480] on div at bounding box center [784, 391] width 1568 height 782
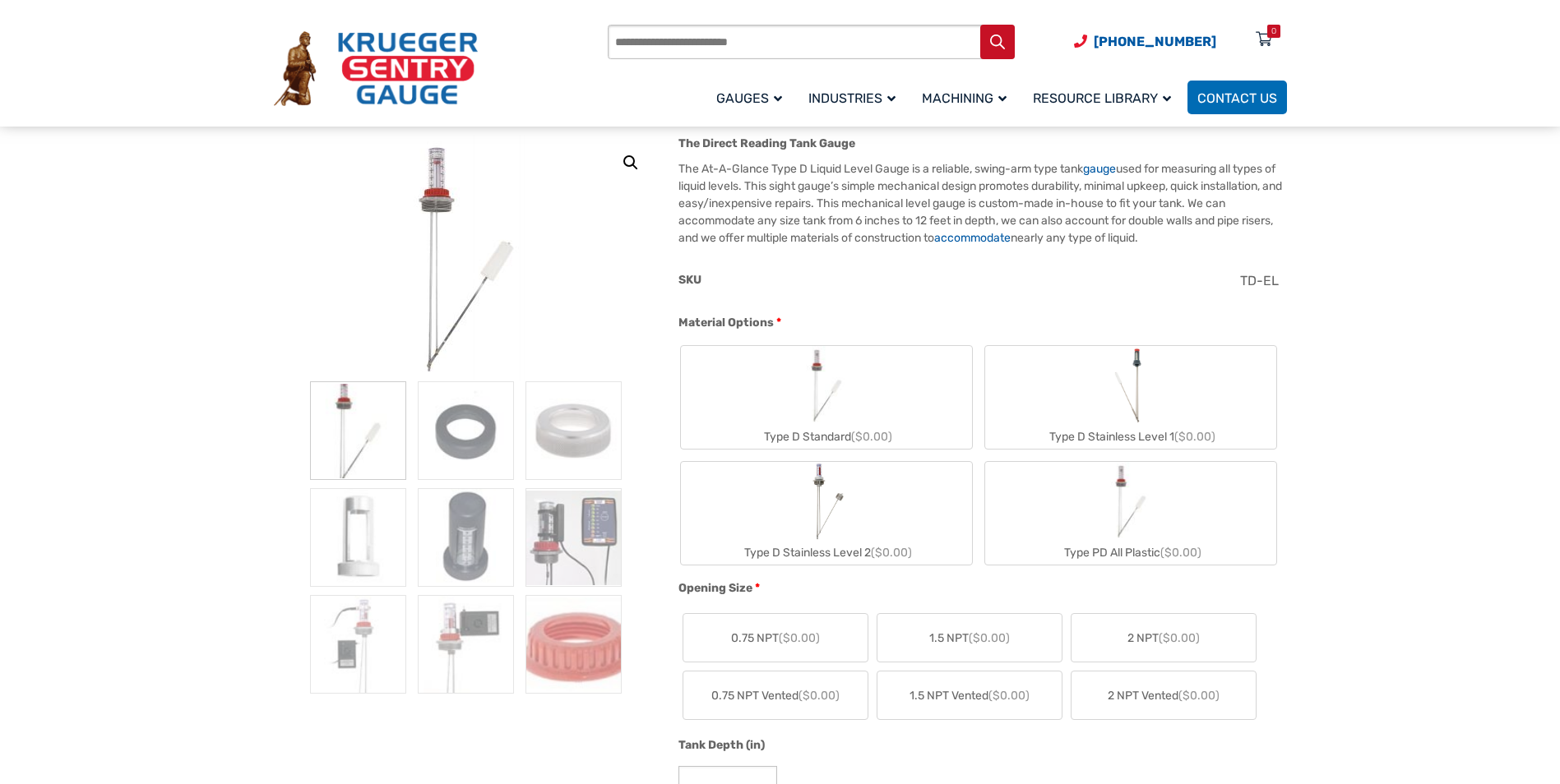
scroll to position [247, 0]
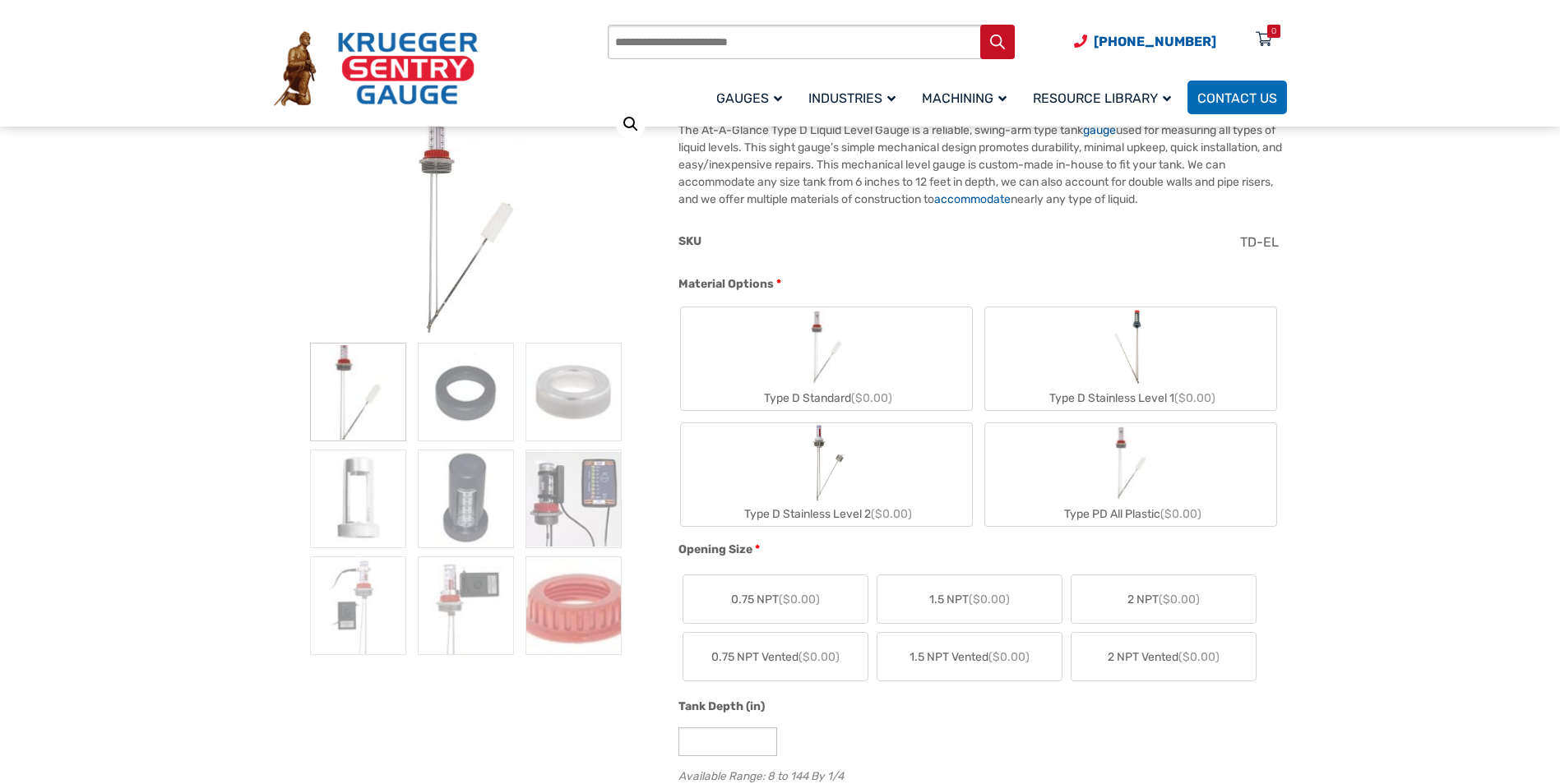
click at [1145, 346] on img "Type D Stainless Level 1" at bounding box center [1131, 346] width 44 height 79
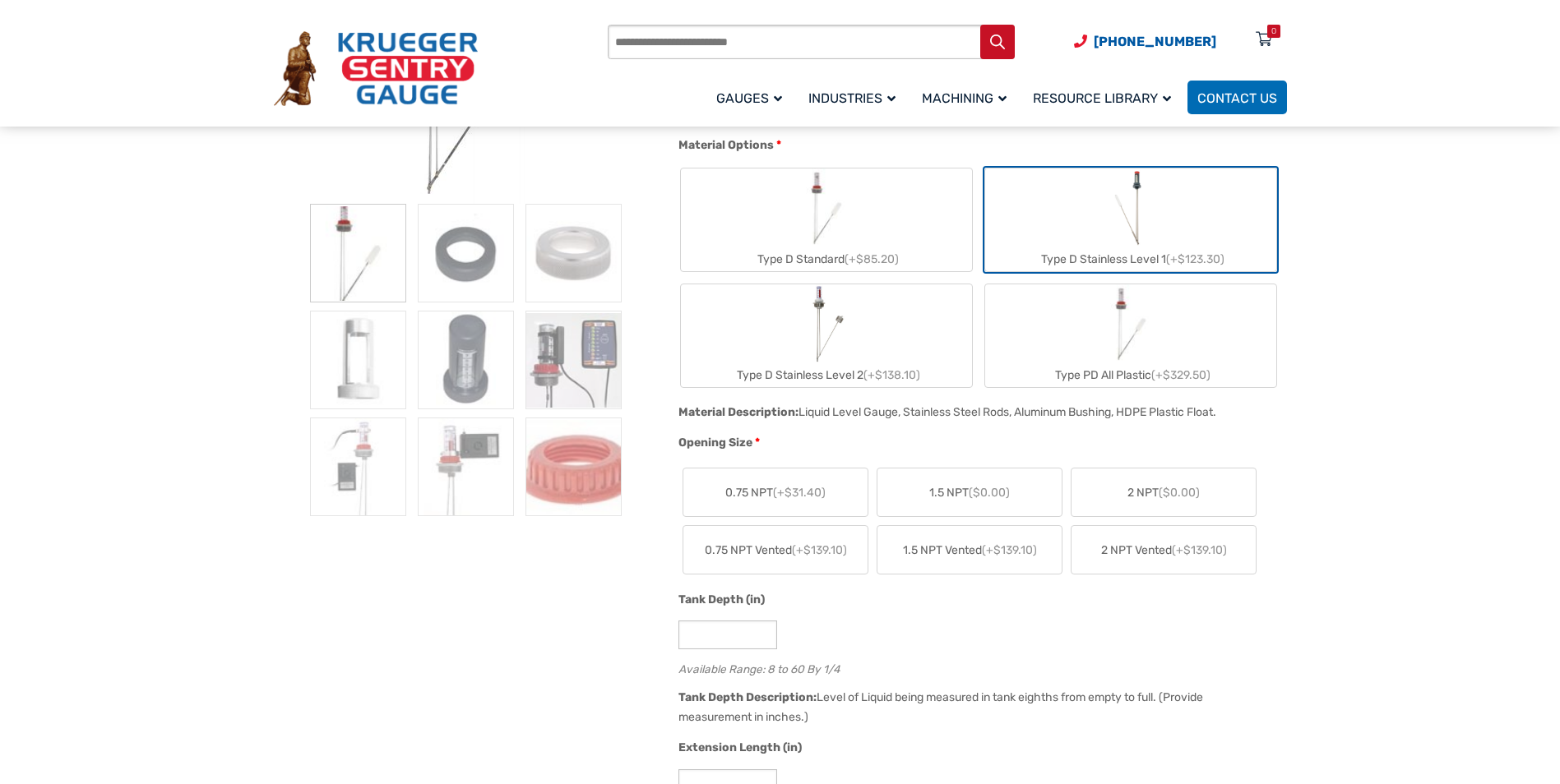
scroll to position [411, 0]
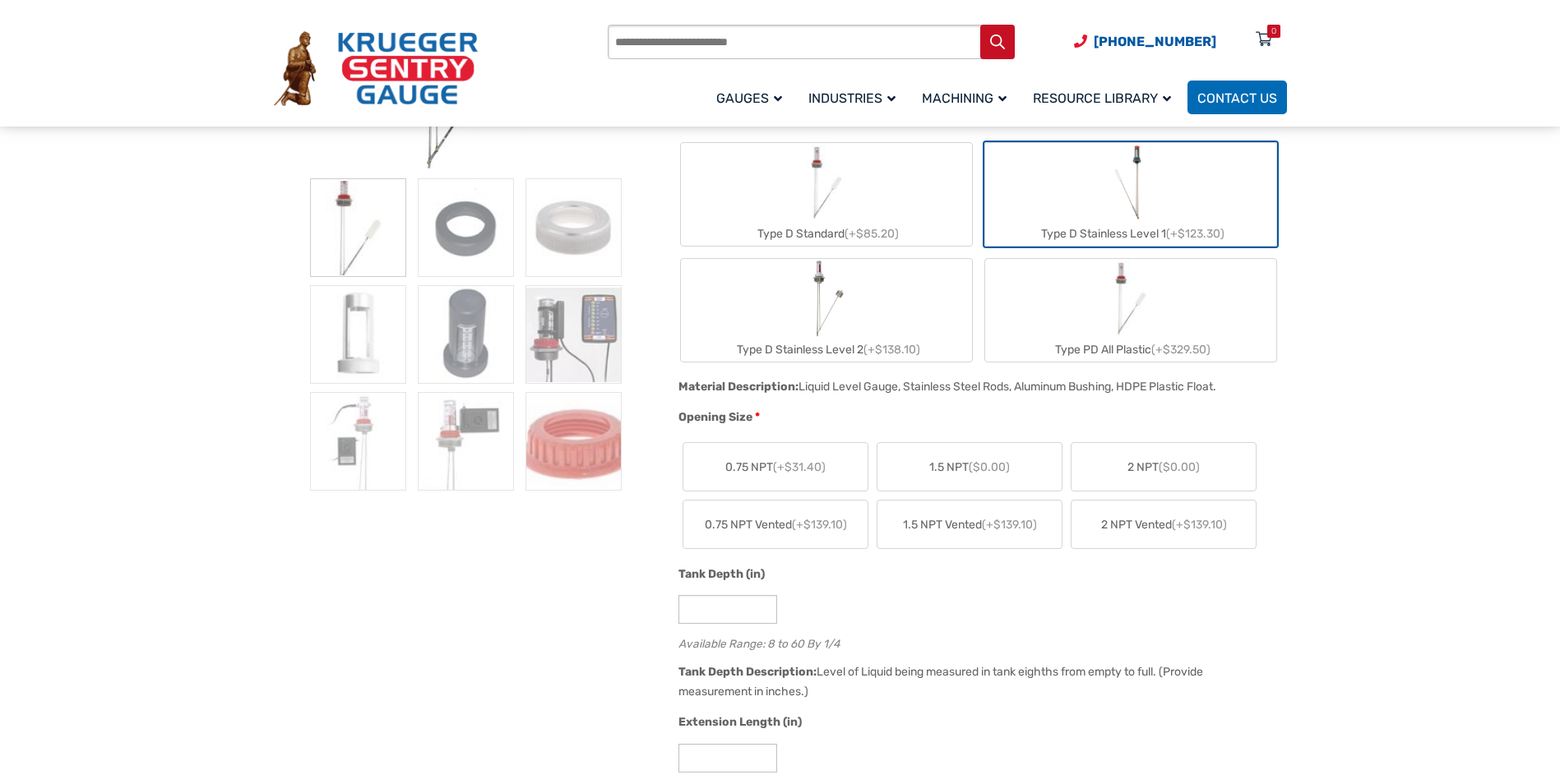
click at [1135, 466] on span "2 NPT ($0.00)" at bounding box center [1164, 467] width 73 height 17
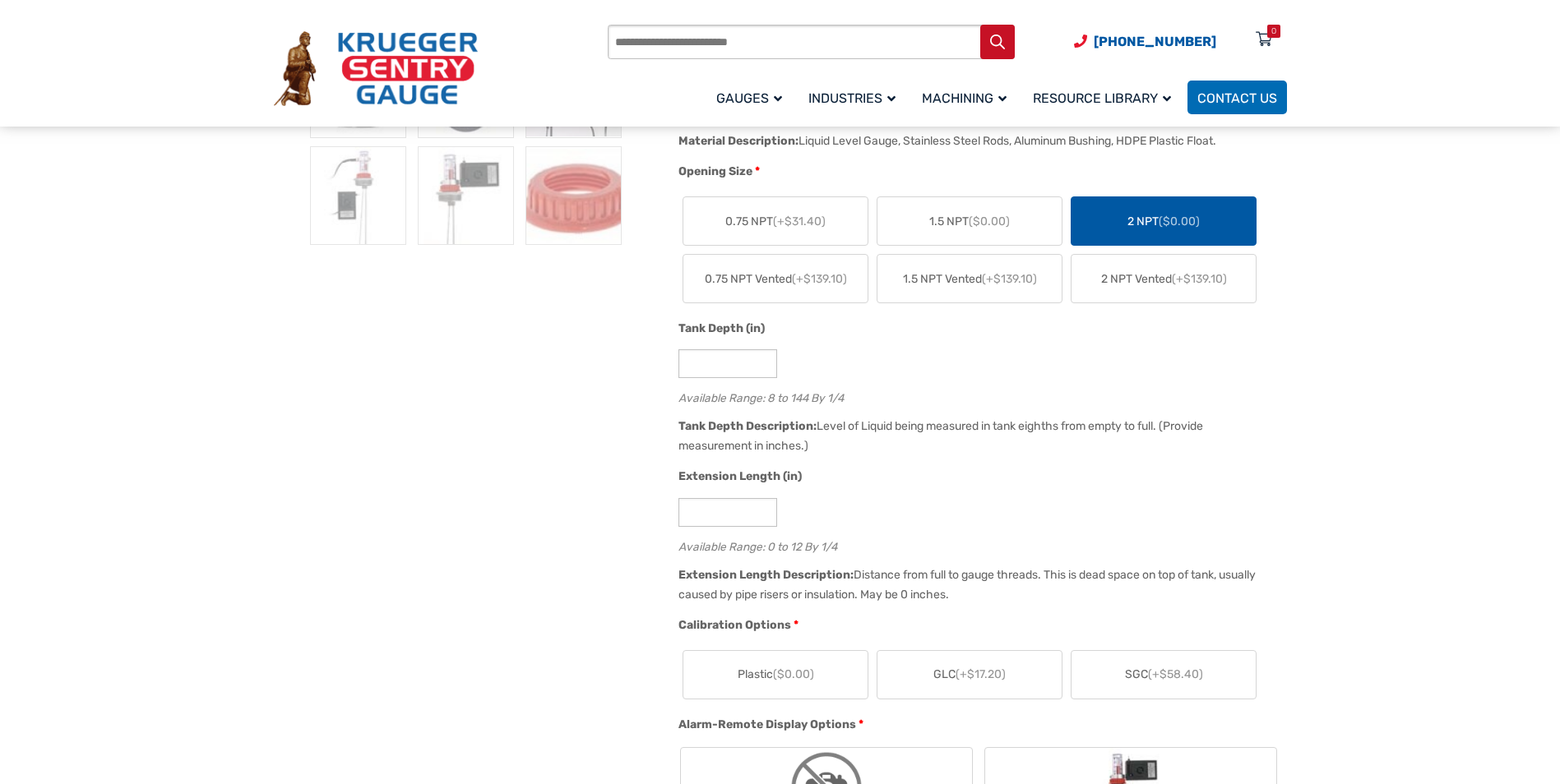
scroll to position [658, 0]
click at [705, 362] on input "*" at bounding box center [728, 363] width 99 height 29
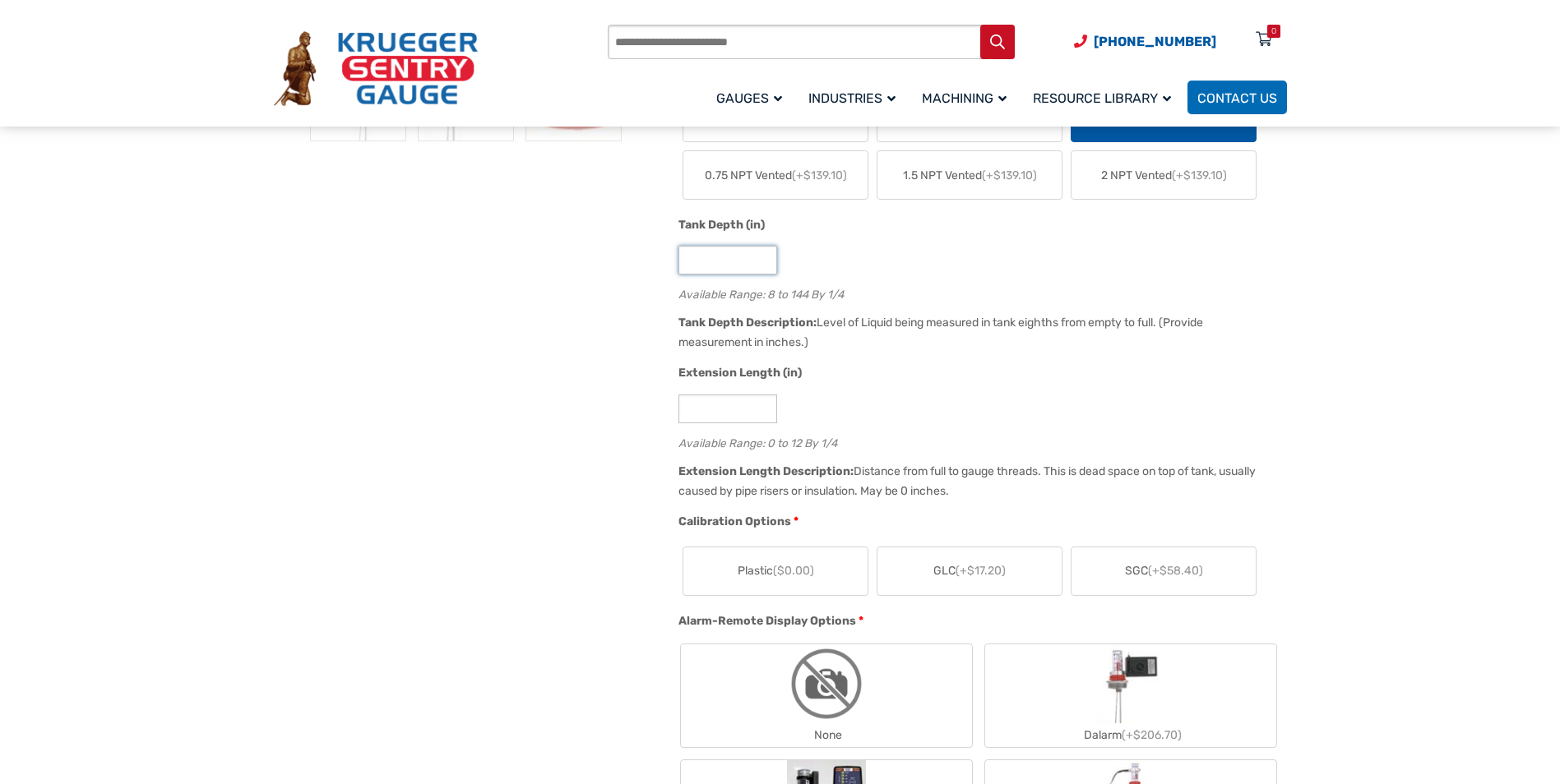
scroll to position [822, 0]
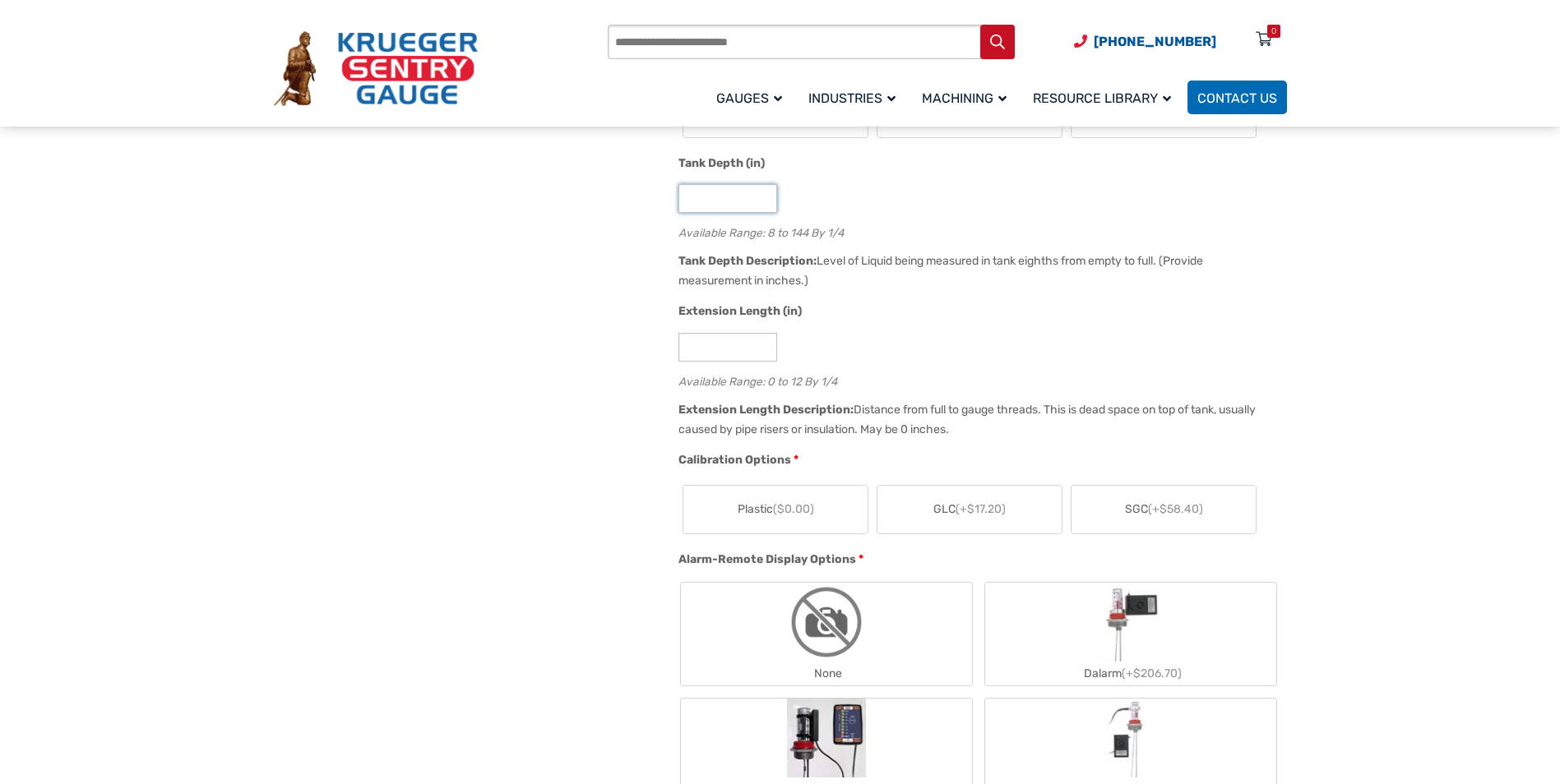
type input "**"
click at [979, 515] on span "(+$17.20)" at bounding box center [980, 509] width 50 height 14
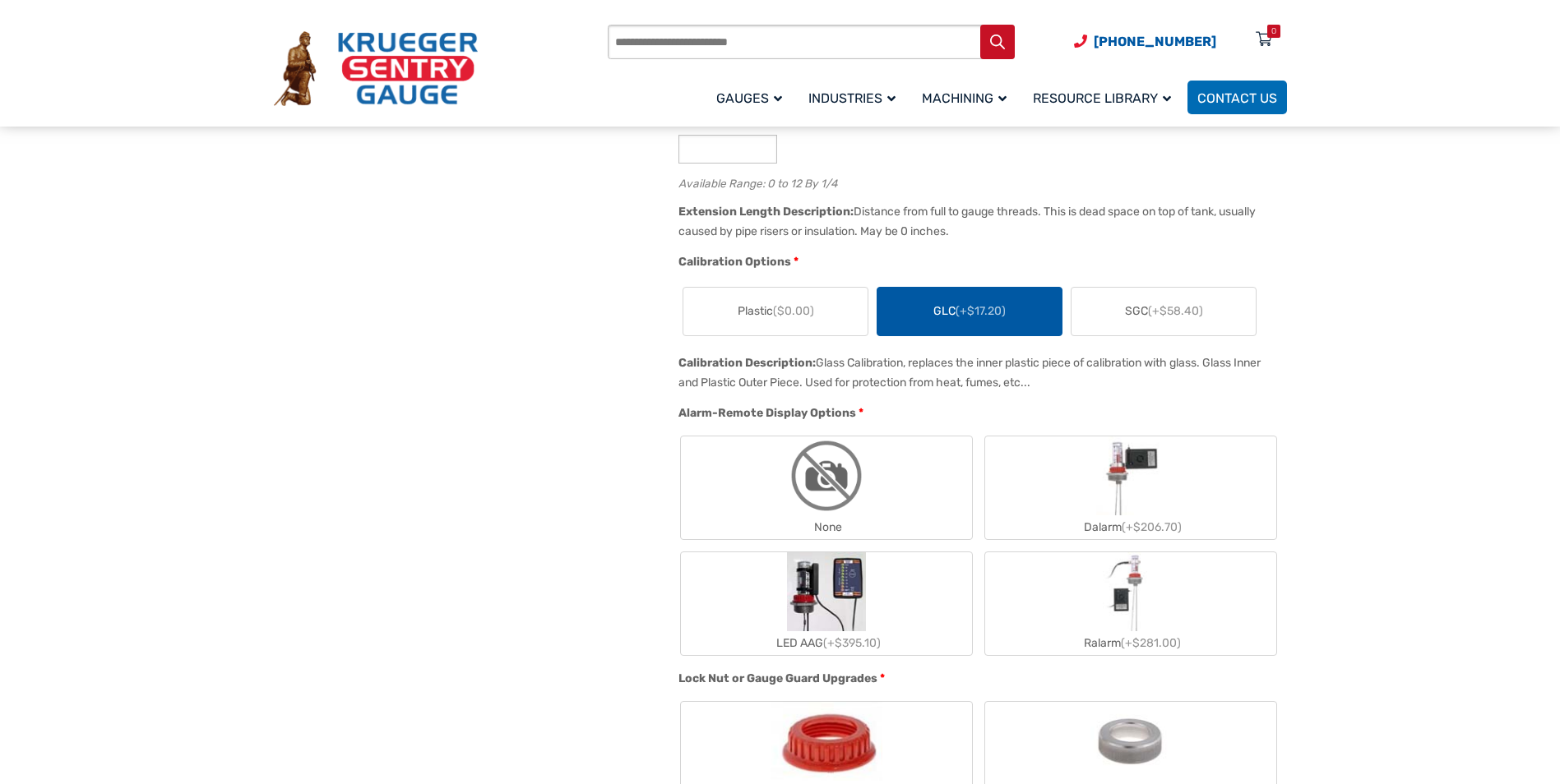
scroll to position [1069, 0]
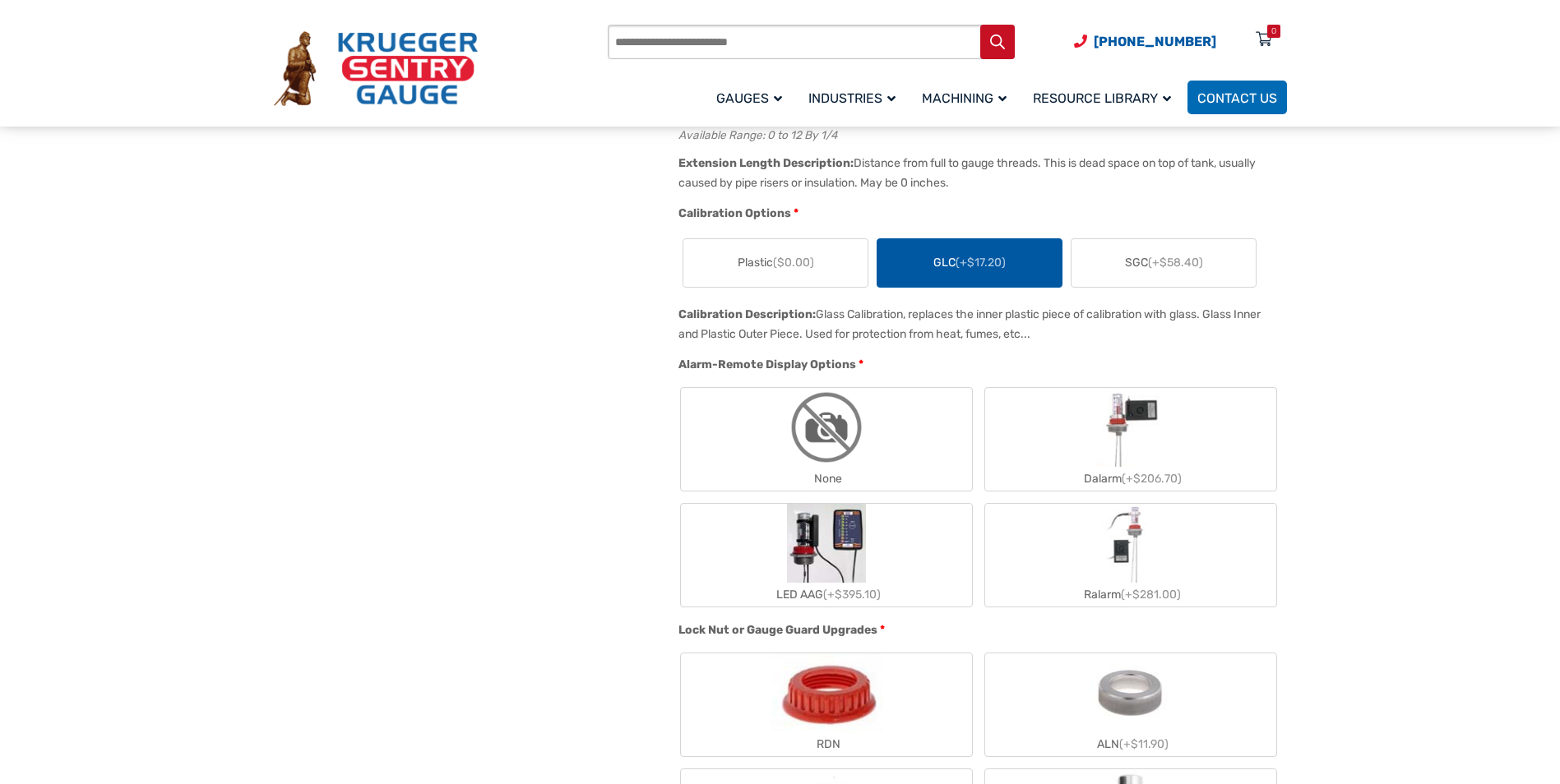
click at [780, 416] on label "None" at bounding box center [826, 439] width 292 height 103
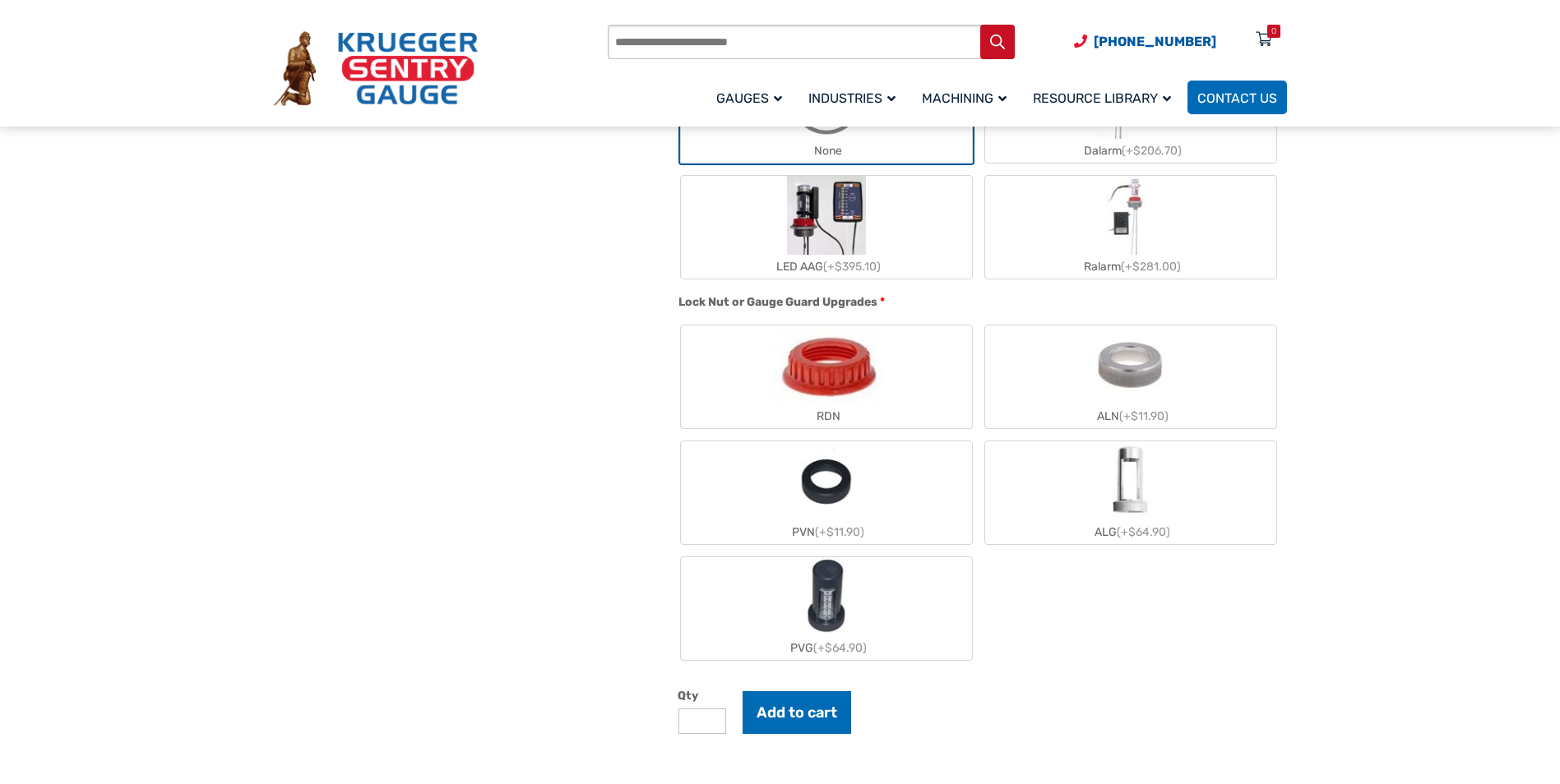
scroll to position [1397, 0]
click at [1127, 511] on img "ALG" at bounding box center [1130, 480] width 48 height 79
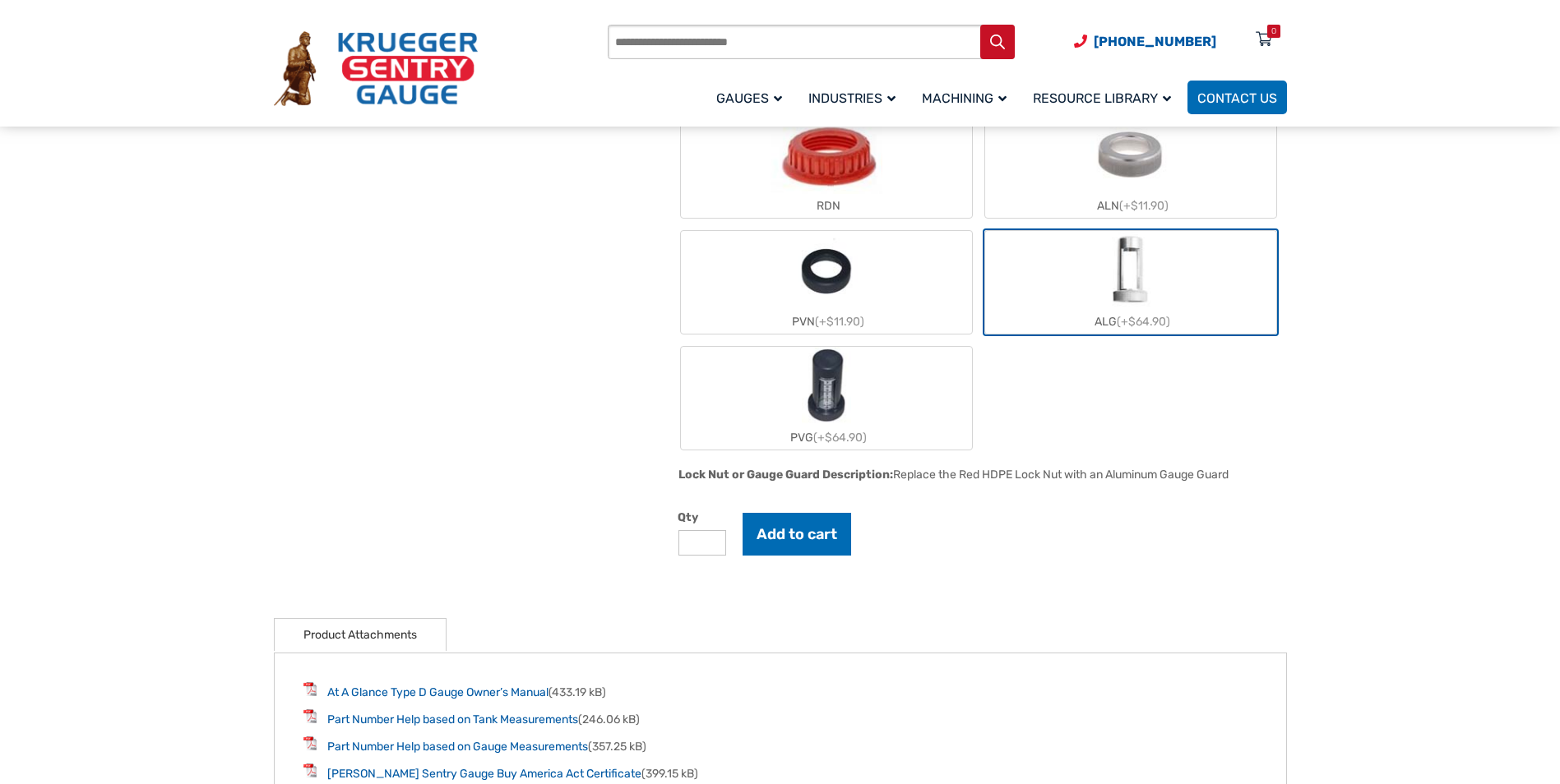
scroll to position [1562, 0]
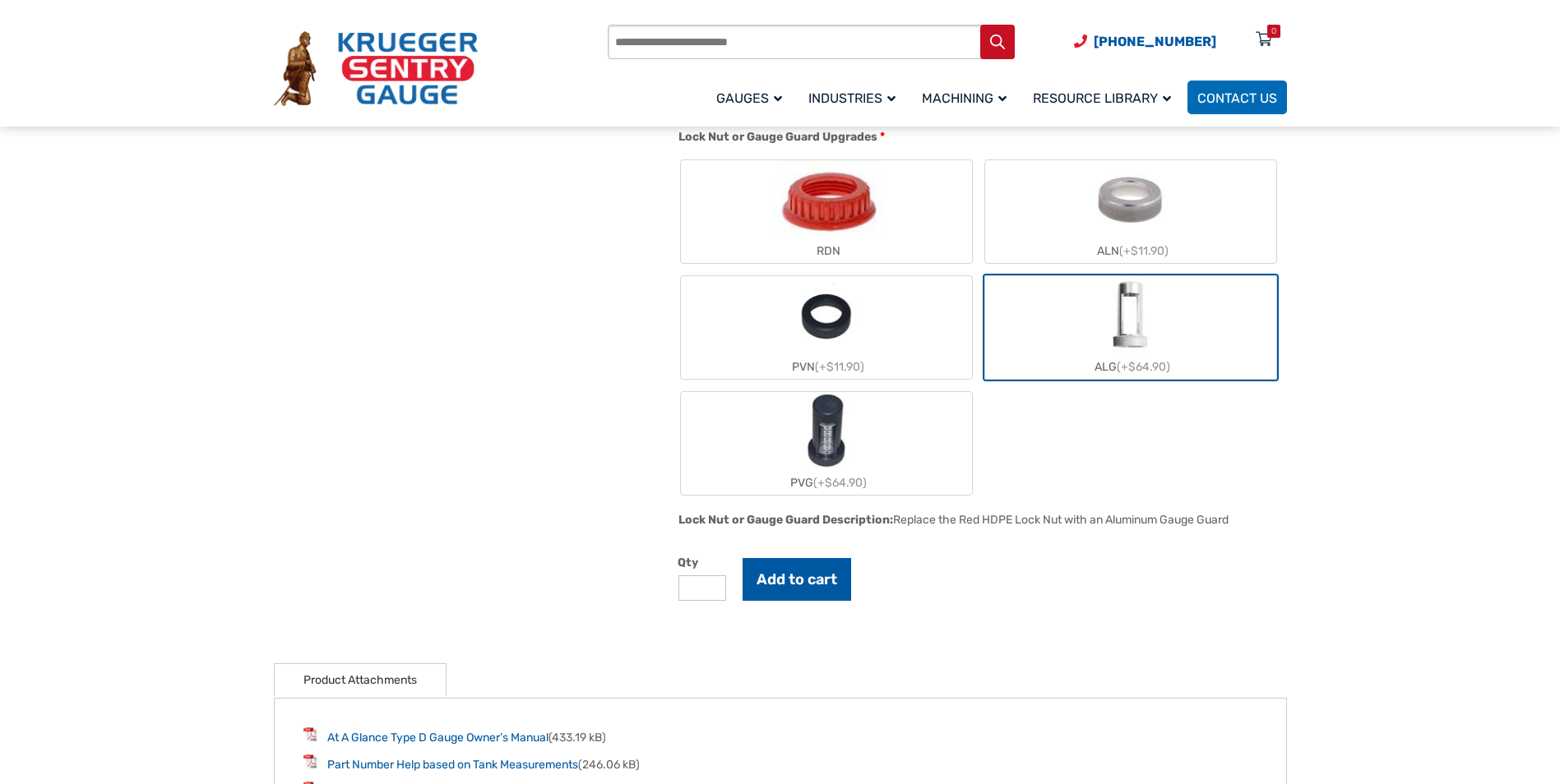
click at [791, 580] on button "Add to cart" at bounding box center [797, 580] width 108 height 43
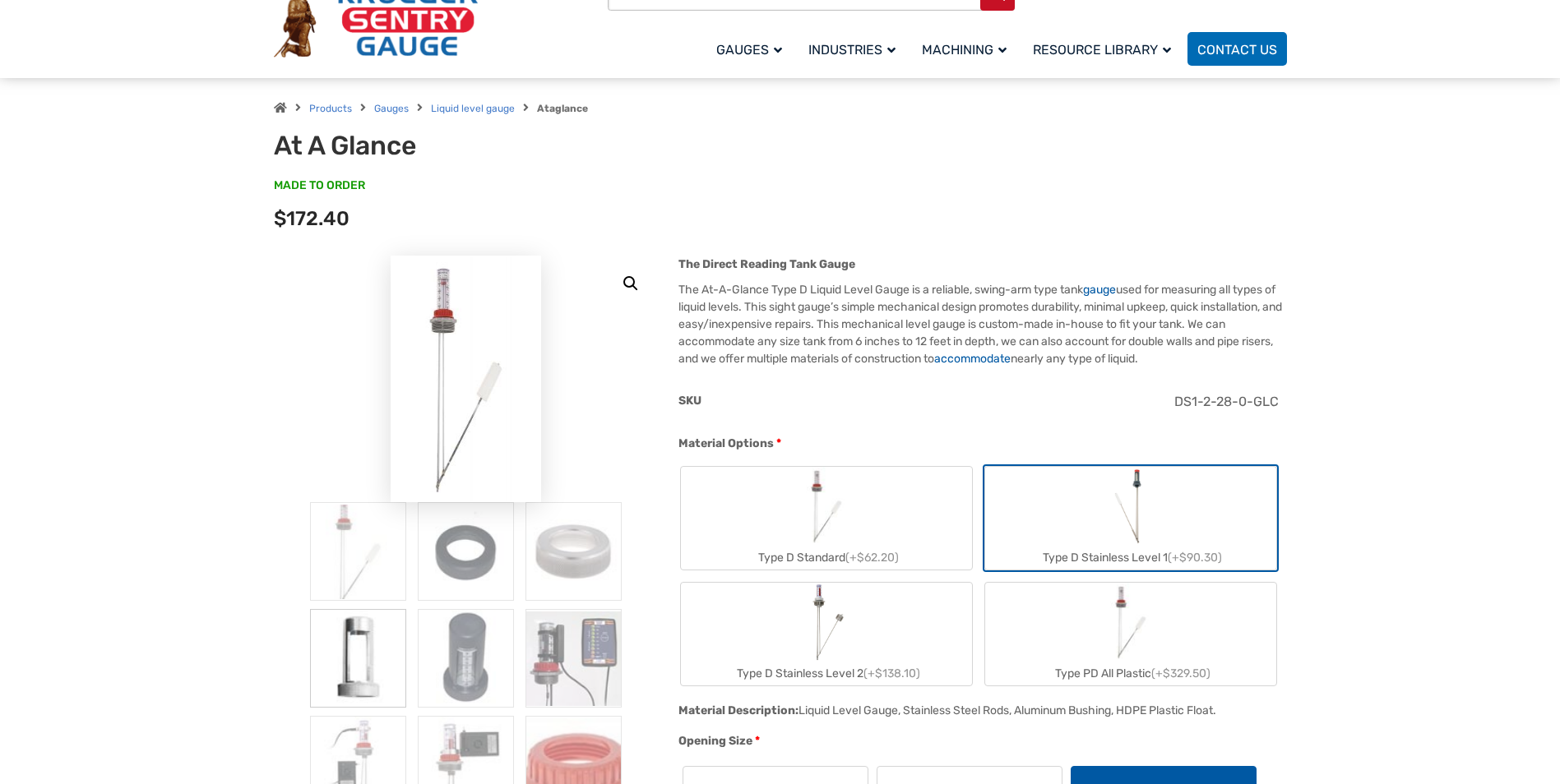
scroll to position [0, 0]
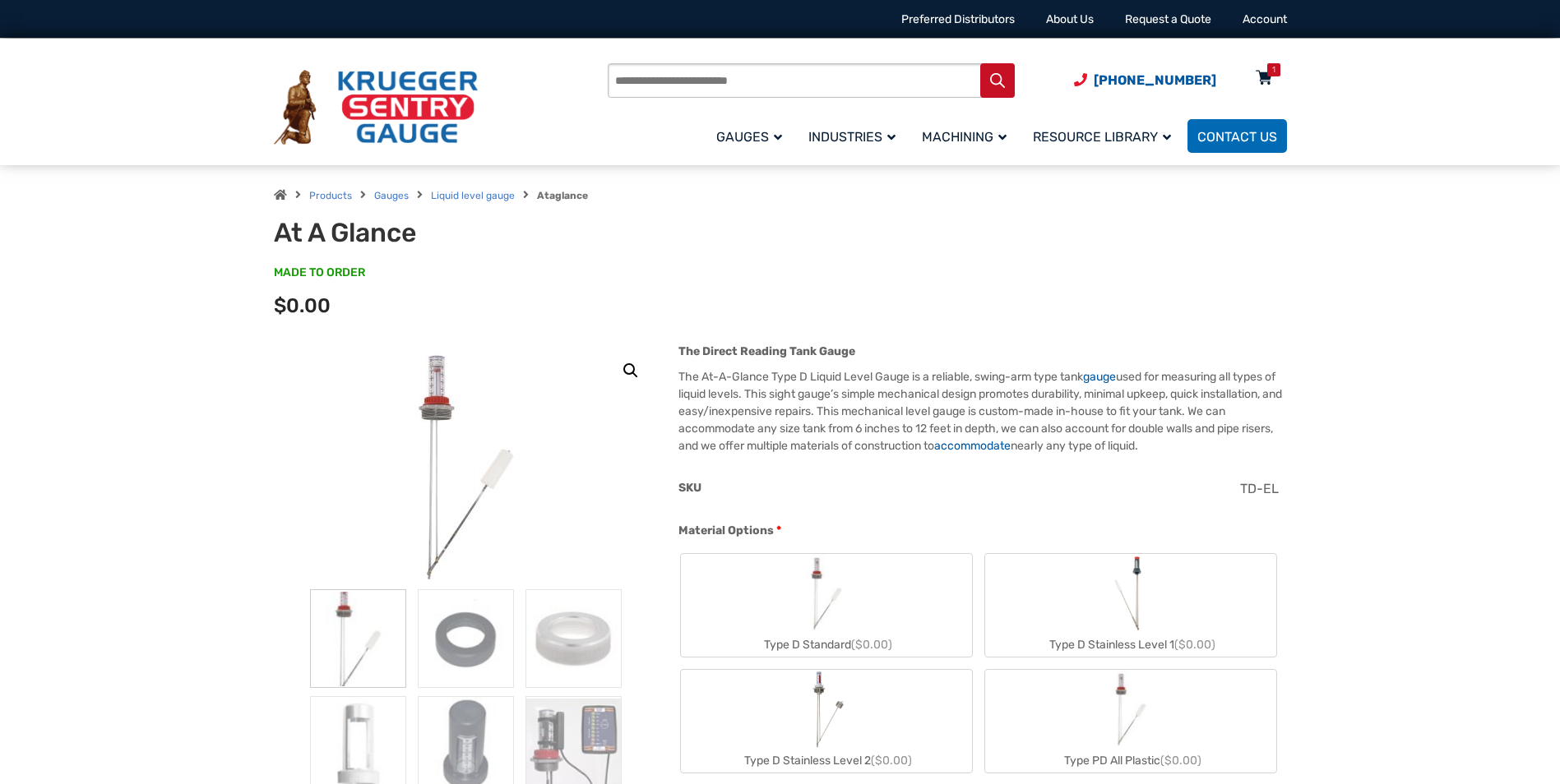
click at [1261, 73] on icon at bounding box center [1263, 79] width 16 height 26
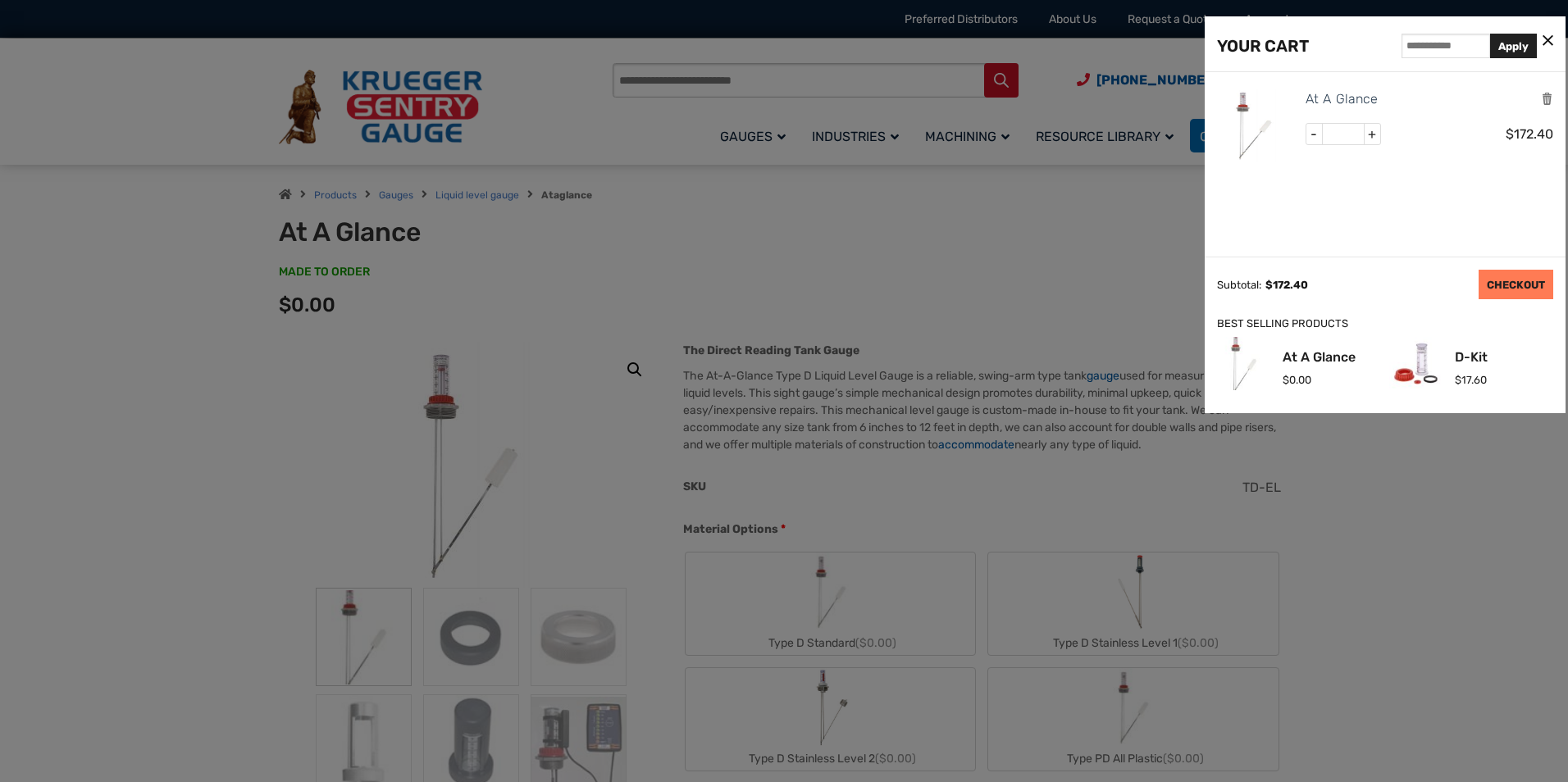
click at [1517, 285] on link "CHECKOUT" at bounding box center [1516, 284] width 75 height 29
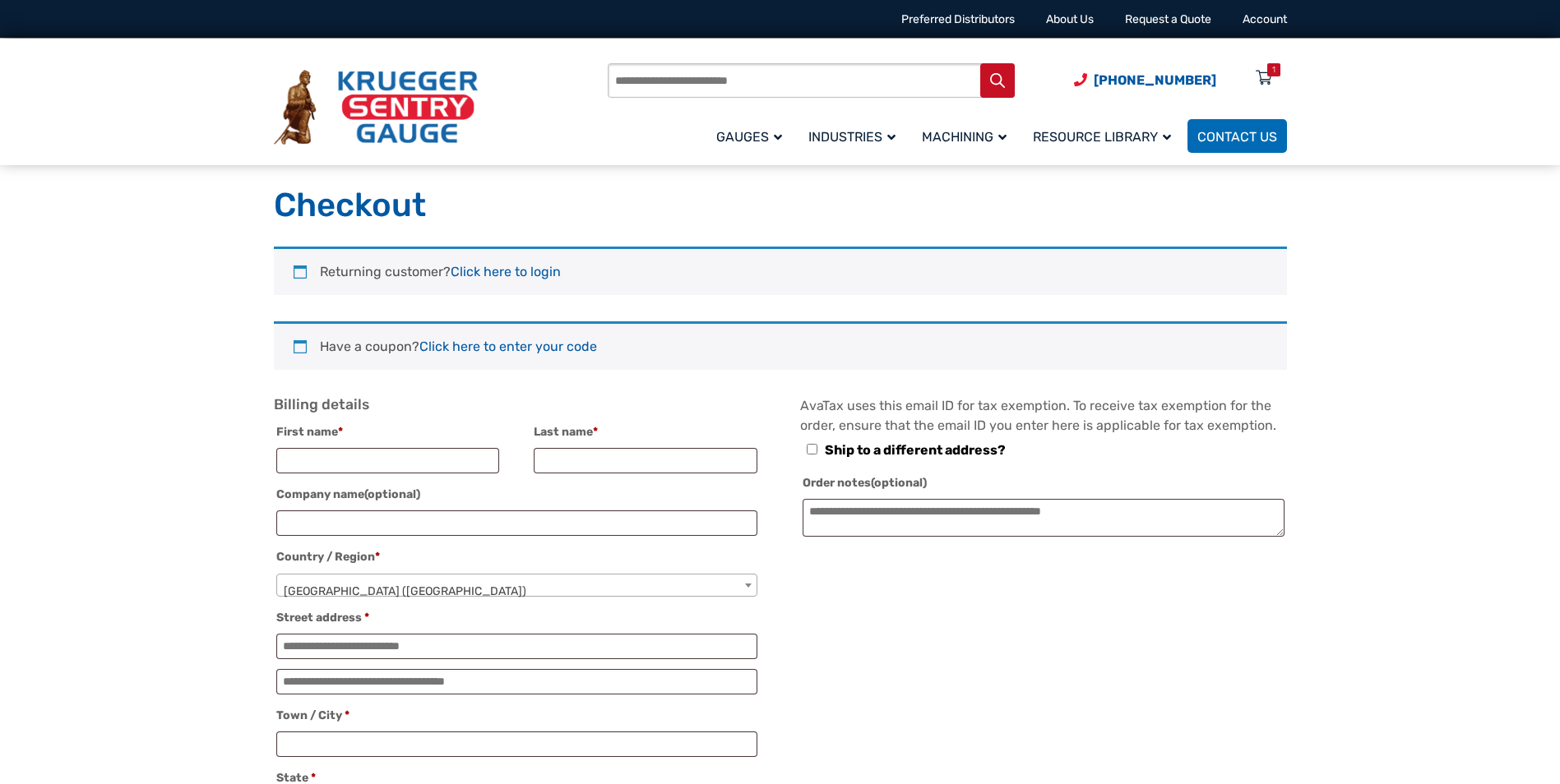
select select "**"
